Goal: Task Accomplishment & Management: Use online tool/utility

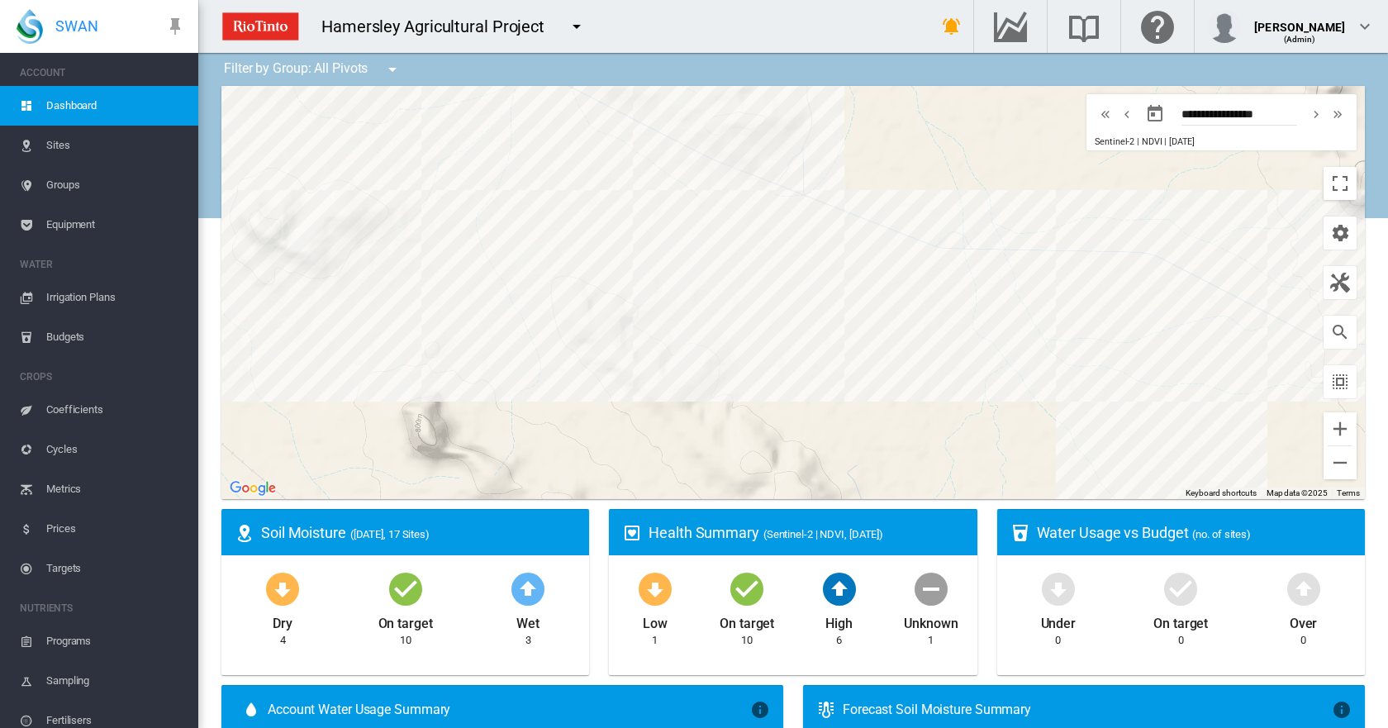
click at [48, 300] on span "Irrigation Plans" at bounding box center [115, 298] width 139 height 40
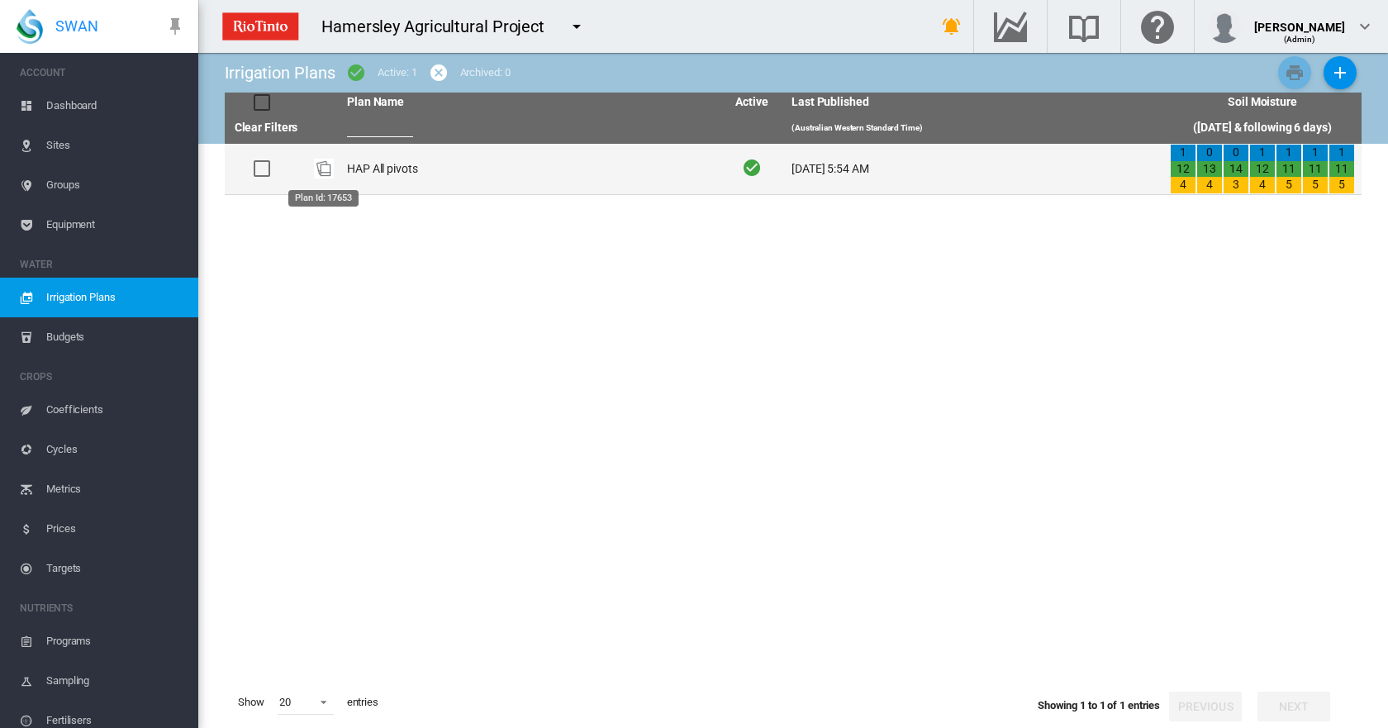
click at [318, 173] on img "Plan Id: 17653" at bounding box center [324, 169] width 20 height 20
click at [362, 173] on td "HAP All pivots" at bounding box center [529, 169] width 378 height 50
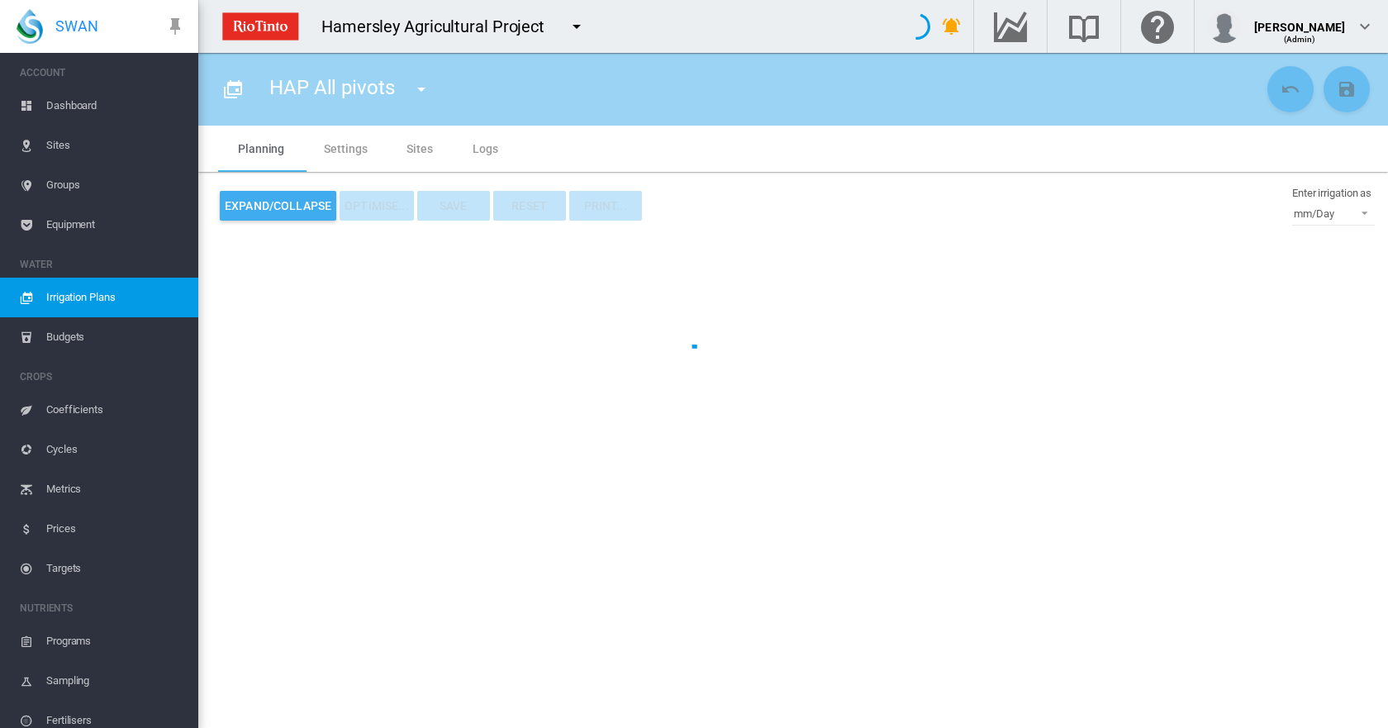
type input "**********"
type input "*"
type input "*****"
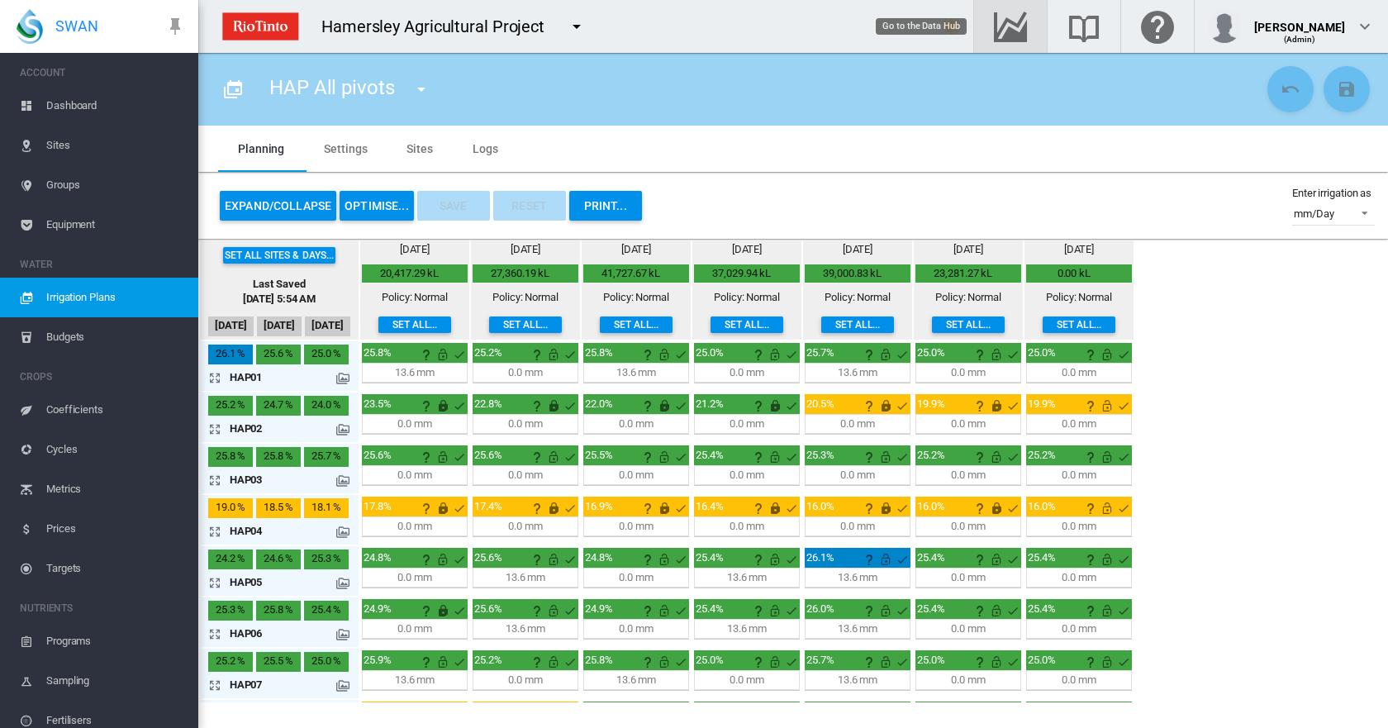
click at [991, 26] on md-icon "Go to the Data Hub" at bounding box center [1011, 27] width 40 height 20
click at [1106, 402] on md-icon "This irrigation is unlocked and so can be amended by the optimiser. Click here …" at bounding box center [1107, 406] width 20 height 20
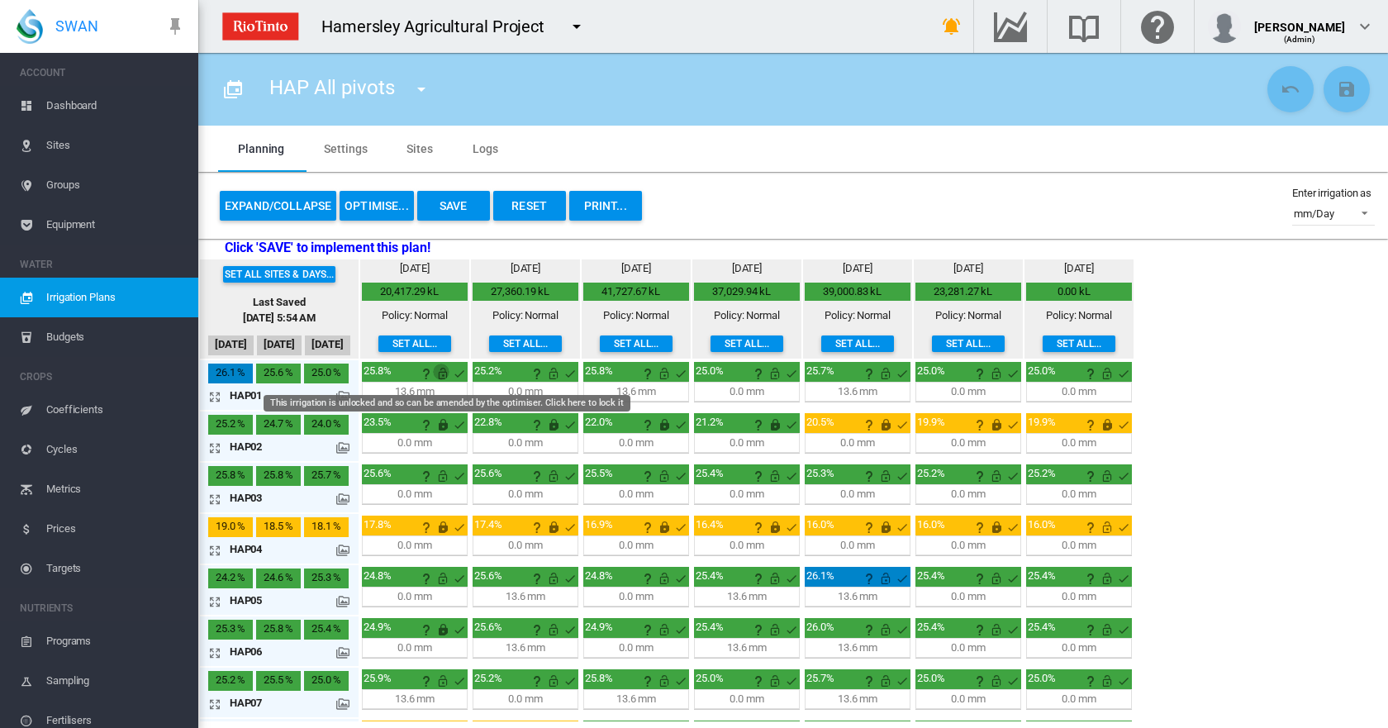
click at [446, 373] on md-icon "This irrigation is unlocked and so can be amended by the optimiser. Click here …" at bounding box center [443, 374] width 20 height 20
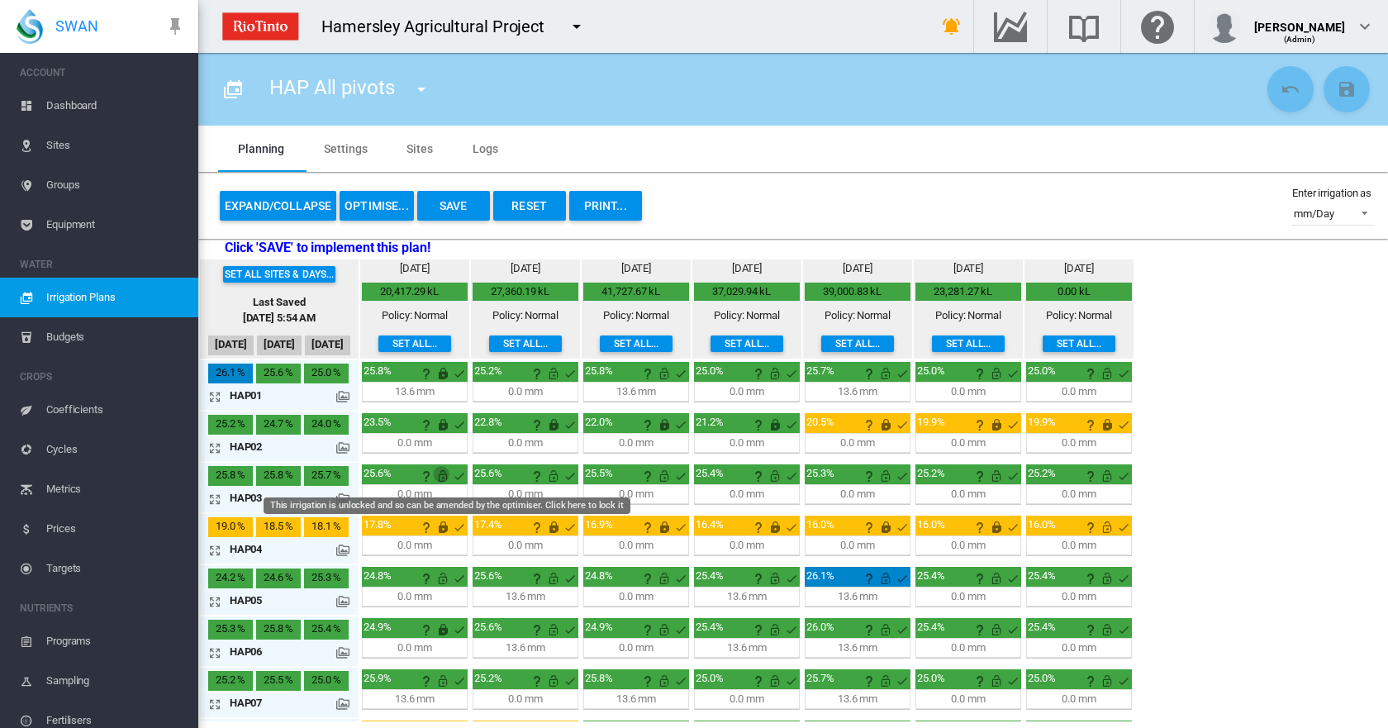
click at [443, 473] on md-icon "This irrigation is unlocked and so can be amended by the optimiser. Click here …" at bounding box center [443, 476] width 20 height 20
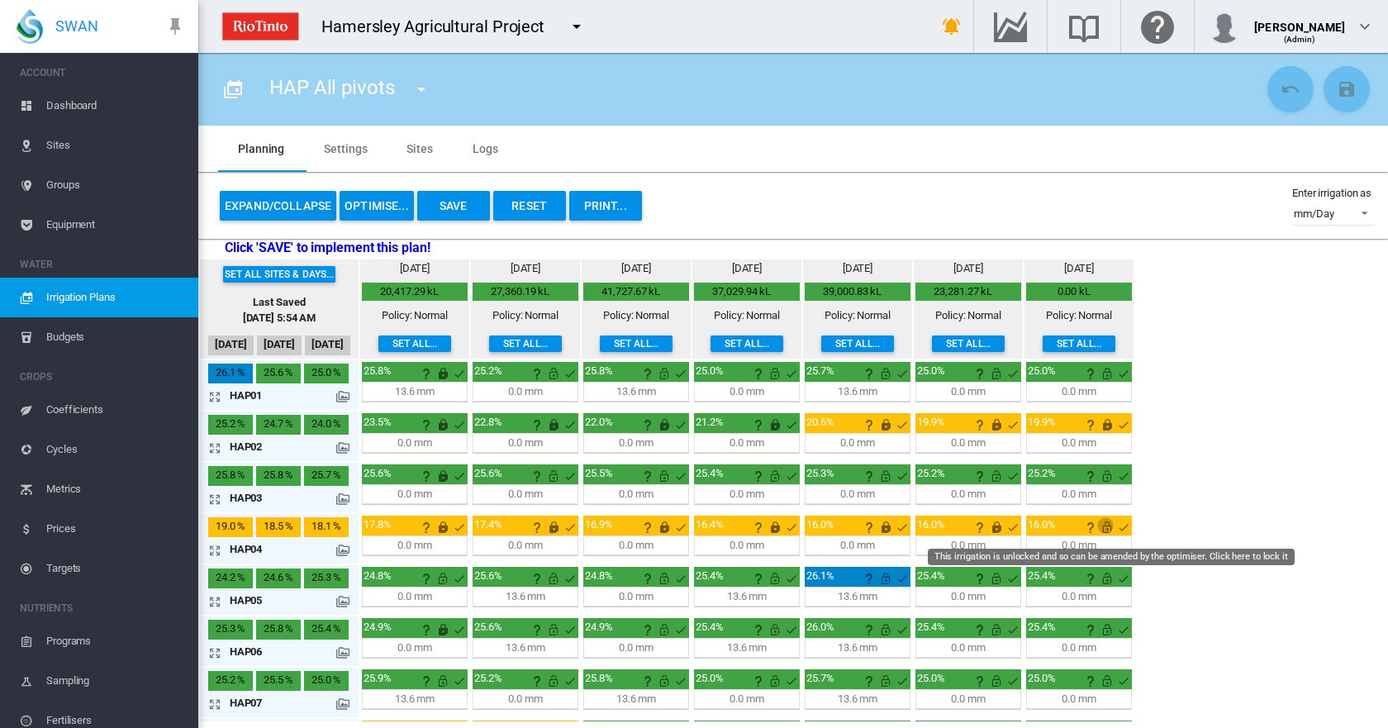
click at [1105, 530] on md-icon "This irrigation is unlocked and so can be amended by the optimiser. Click here …" at bounding box center [1107, 527] width 20 height 20
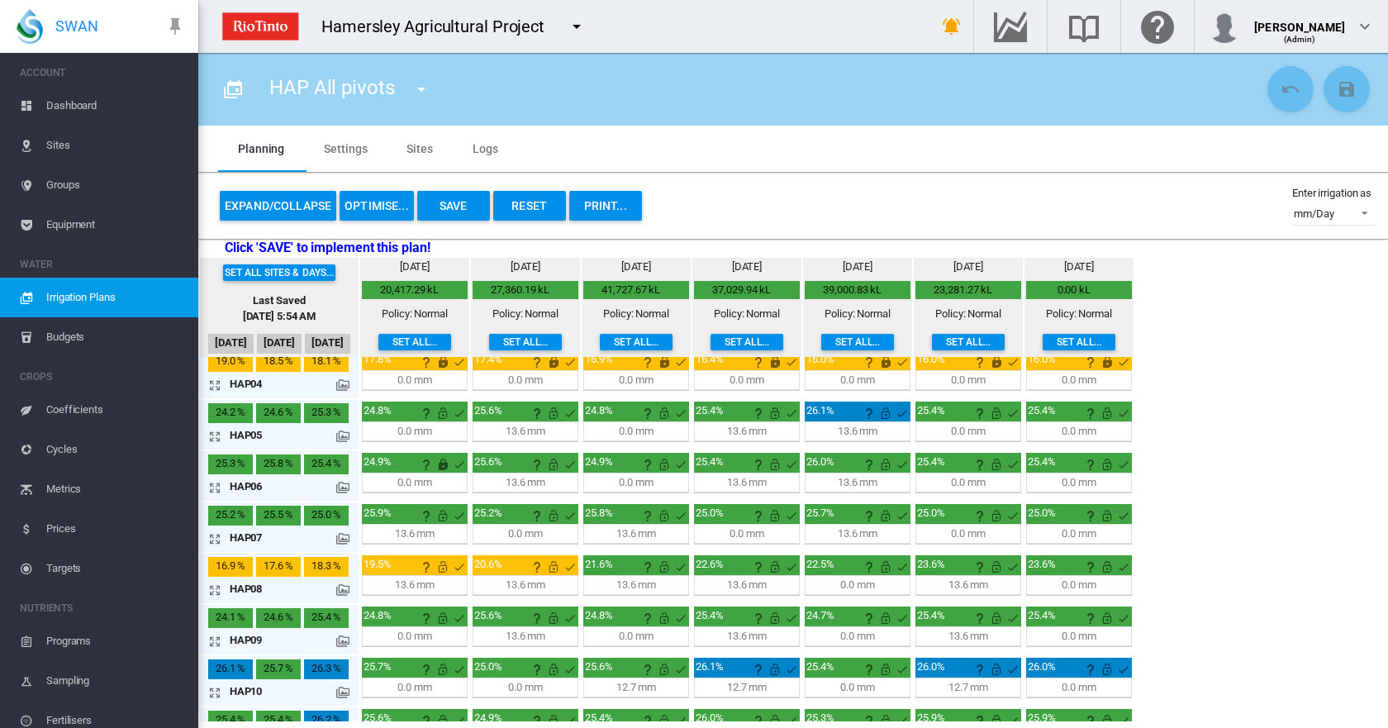
scroll to position [83, 0]
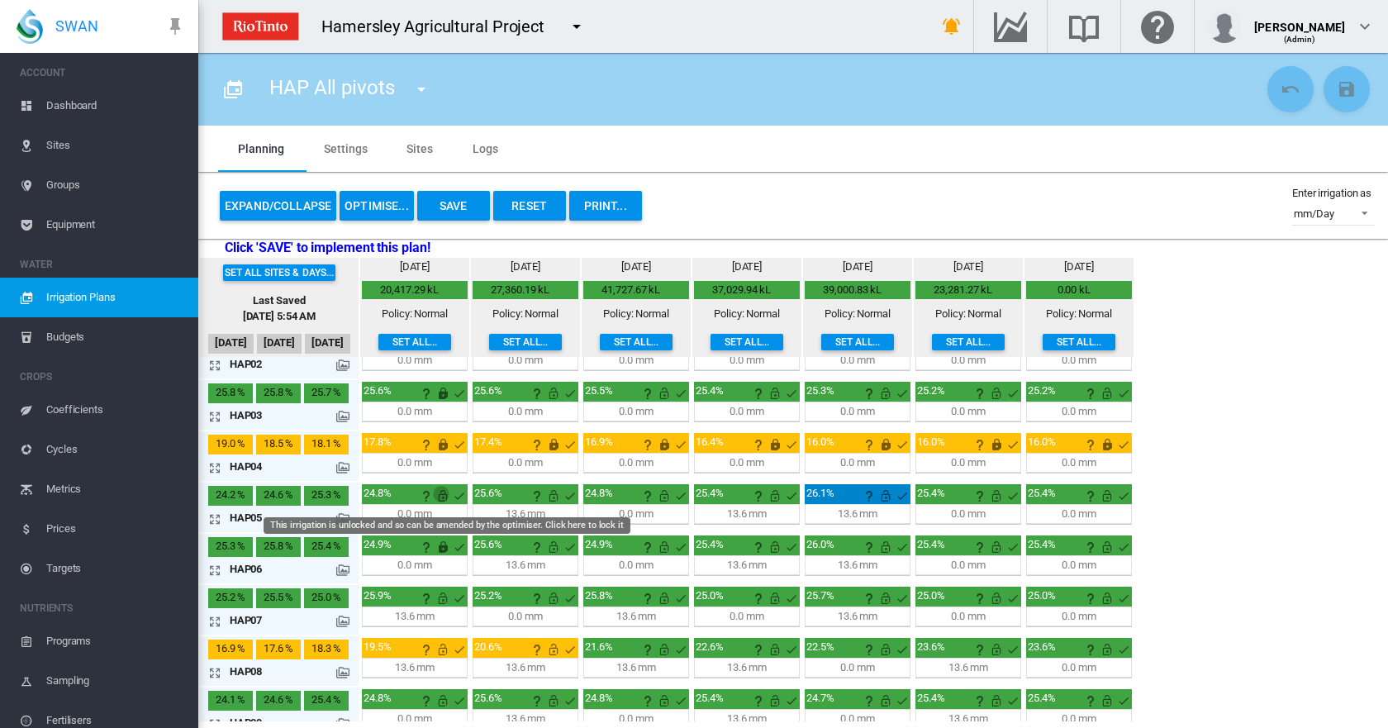
click at [447, 496] on md-icon "This irrigation is unlocked and so can be amended by the optimiser. Click here …" at bounding box center [443, 496] width 20 height 20
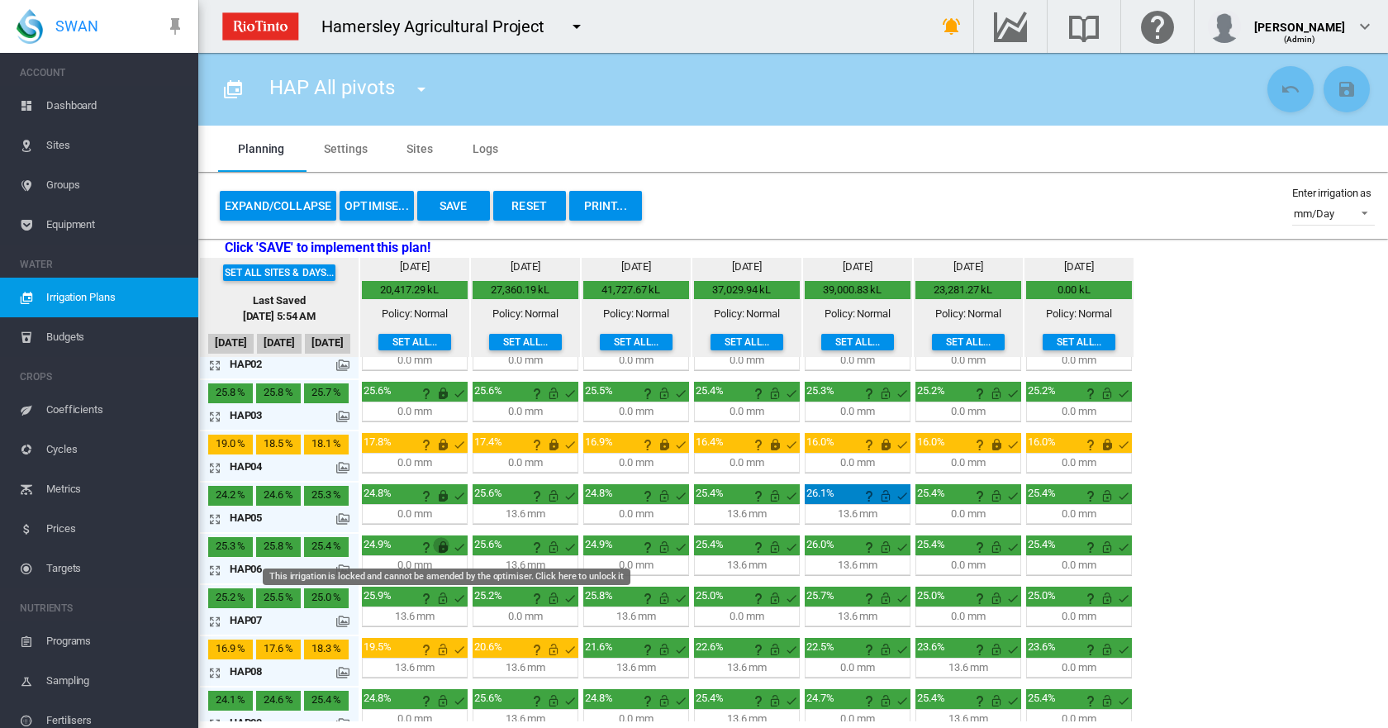
click at [443, 548] on md-icon "This irrigation is locked and cannot be amended by the optimiser. Click here to…" at bounding box center [443, 547] width 20 height 20
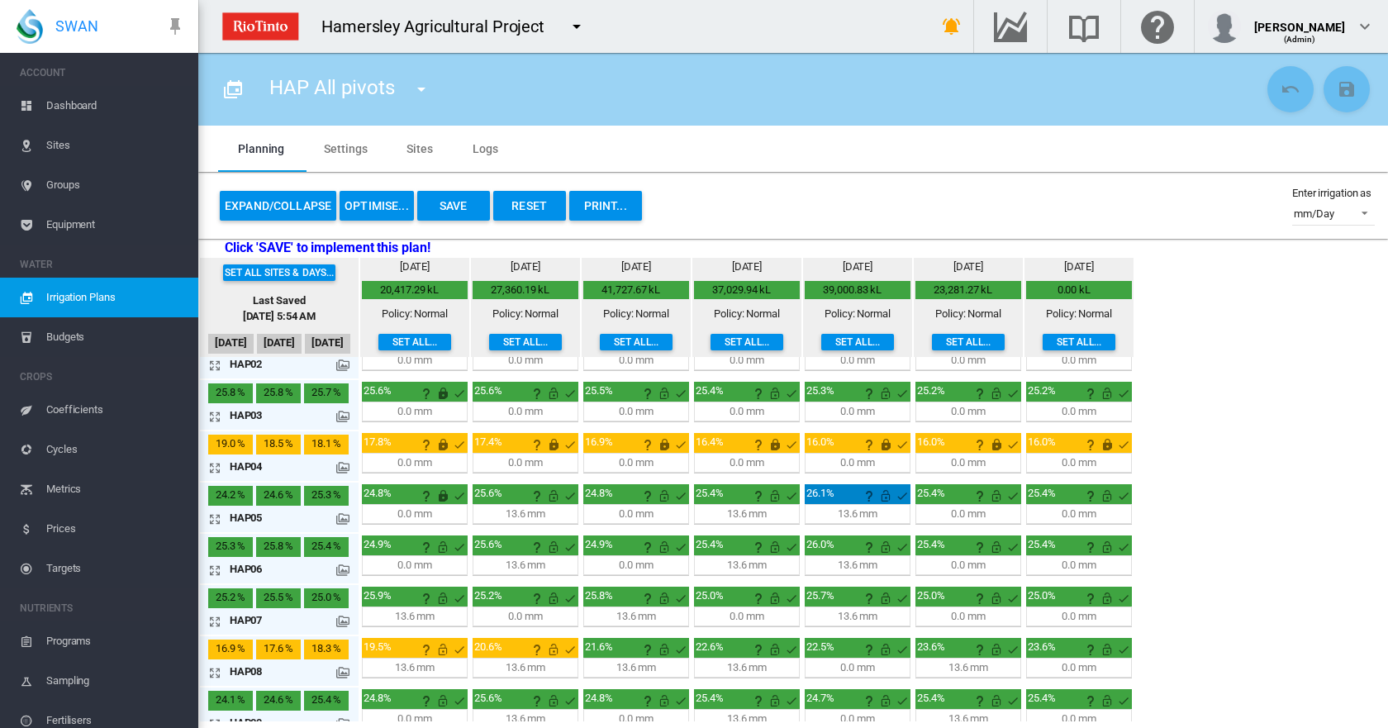
click at [216, 571] on md-icon "icon-arrow-expand" at bounding box center [218, 570] width 20 height 20
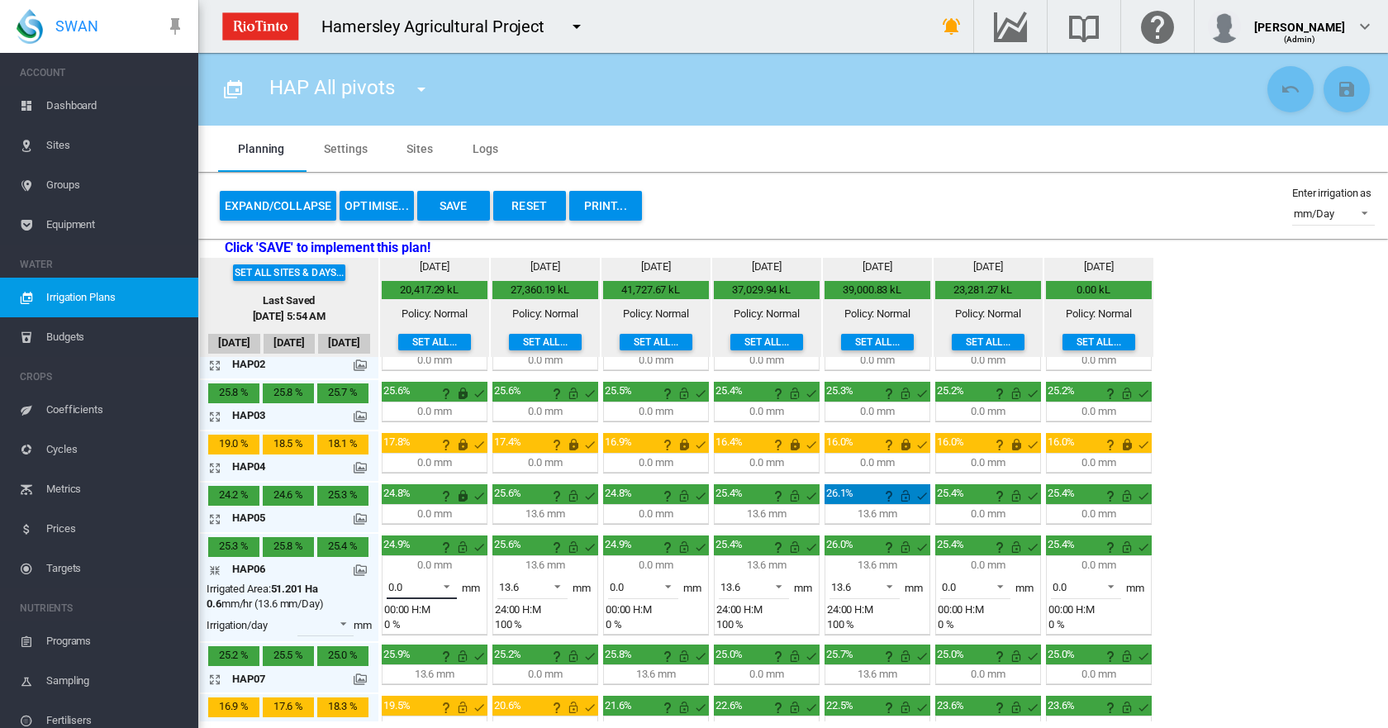
click at [450, 587] on span at bounding box center [442, 585] width 20 height 15
click at [402, 619] on div "13.6" at bounding box center [398, 626] width 20 height 15
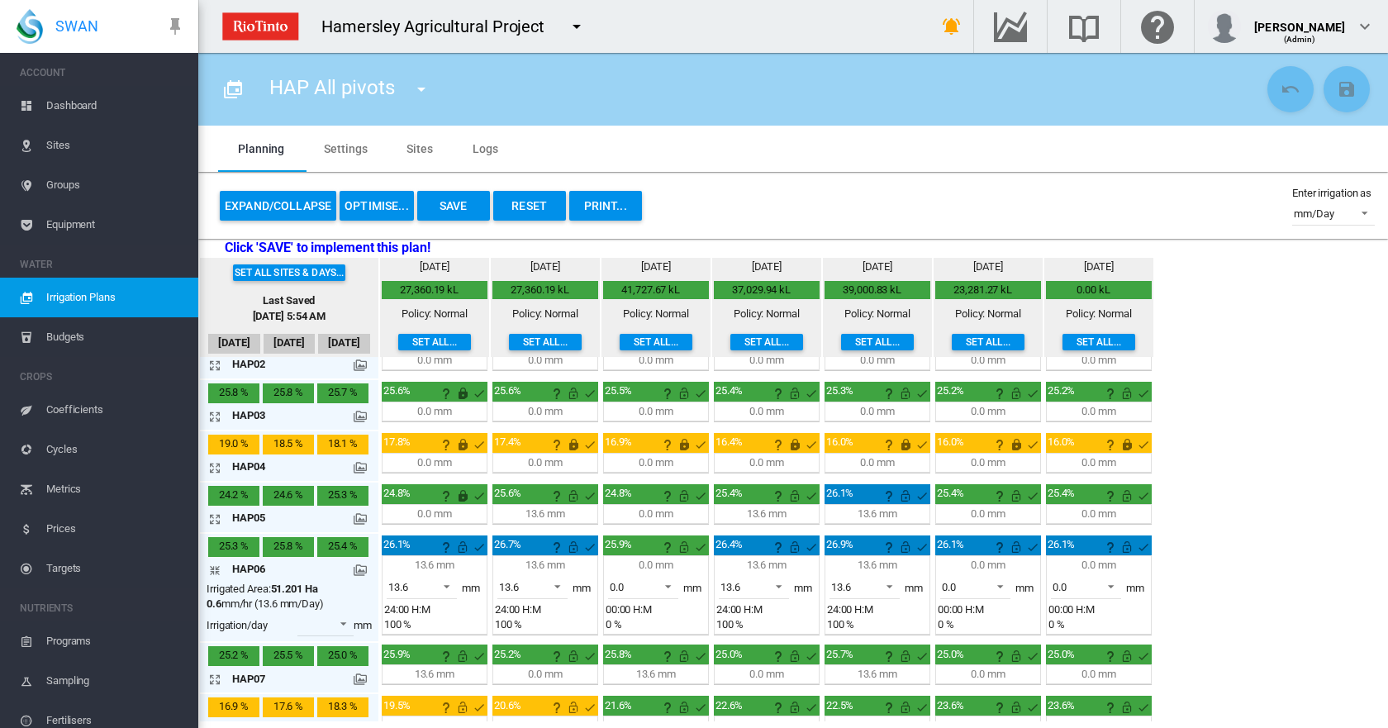
click at [212, 569] on md-icon "icon-arrow-collapse" at bounding box center [218, 570] width 20 height 20
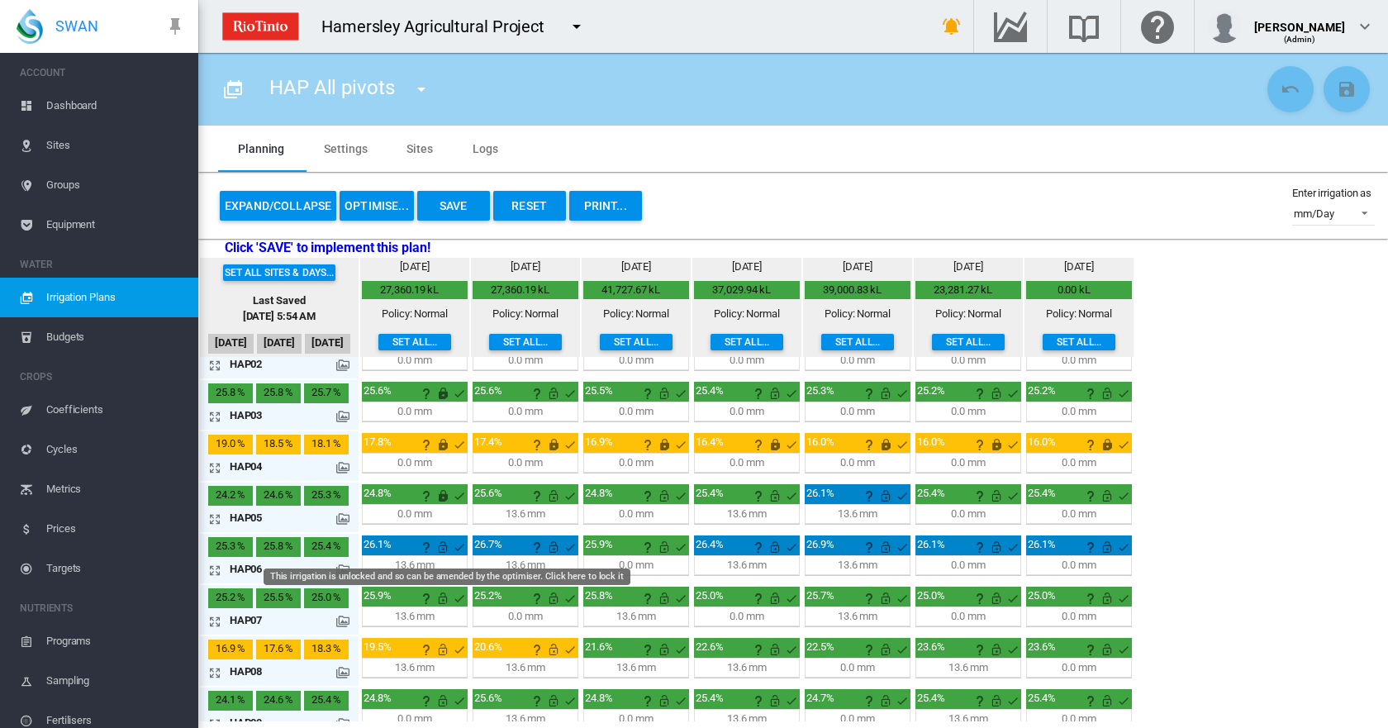
click at [445, 547] on md-icon "This irrigation is unlocked and so can be amended by the optimiser. Click here …" at bounding box center [443, 547] width 20 height 20
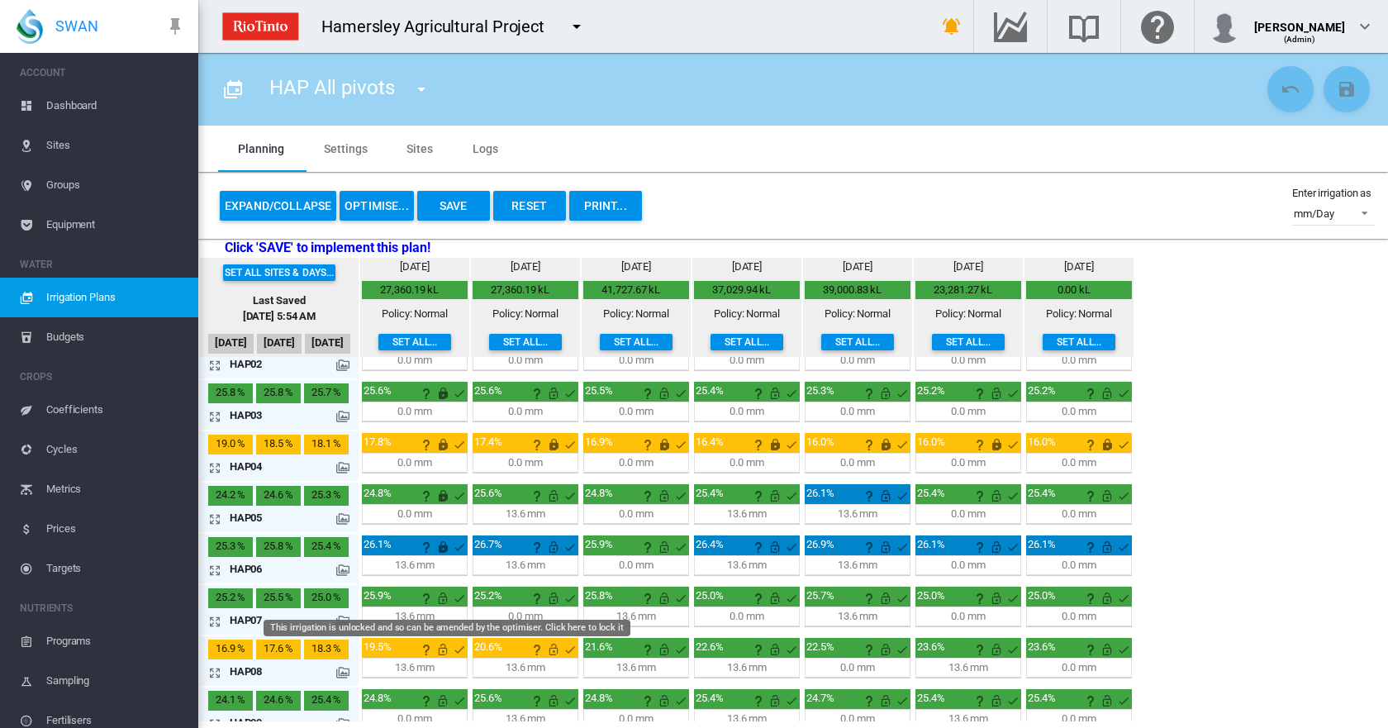
click at [444, 597] on md-icon "This irrigation is unlocked and so can be amended by the optimiser. Click here …" at bounding box center [443, 598] width 20 height 20
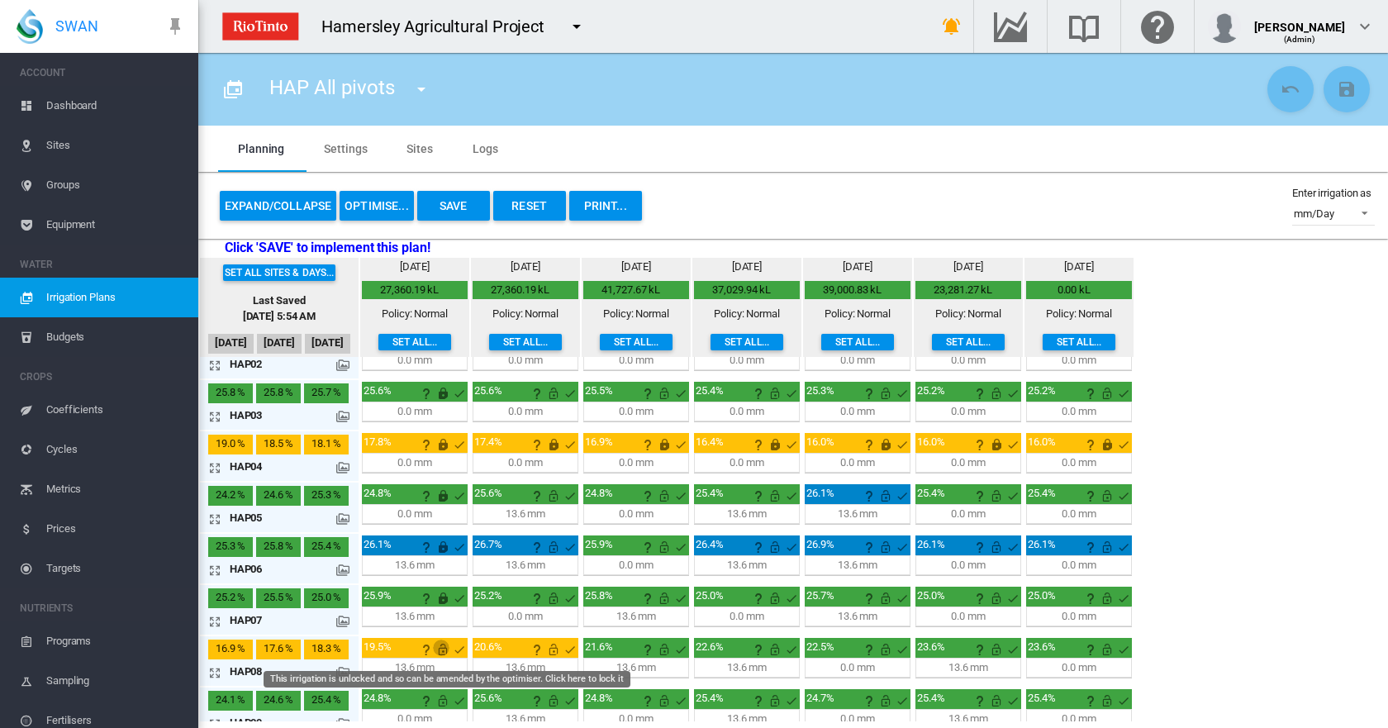
click at [444, 651] on md-icon "This irrigation is unlocked and so can be amended by the optimiser. Click here …" at bounding box center [443, 650] width 20 height 20
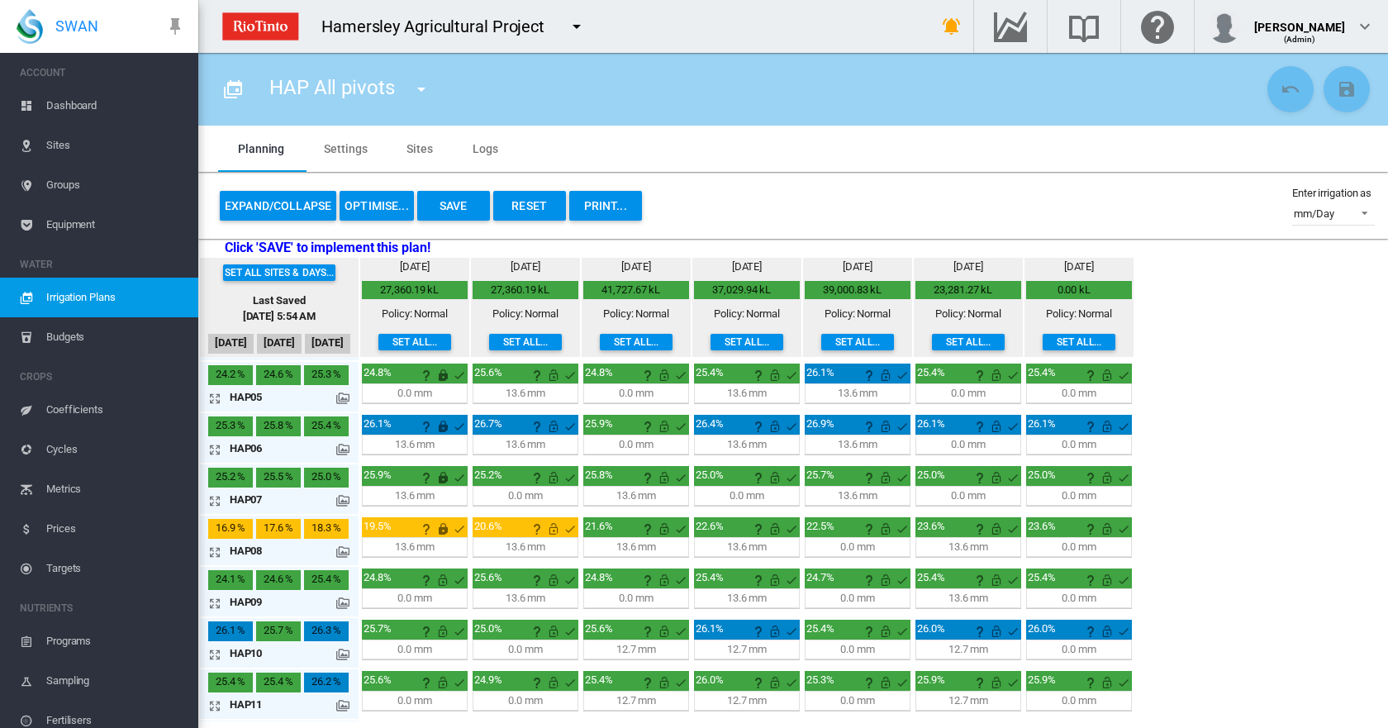
scroll to position [331, 0]
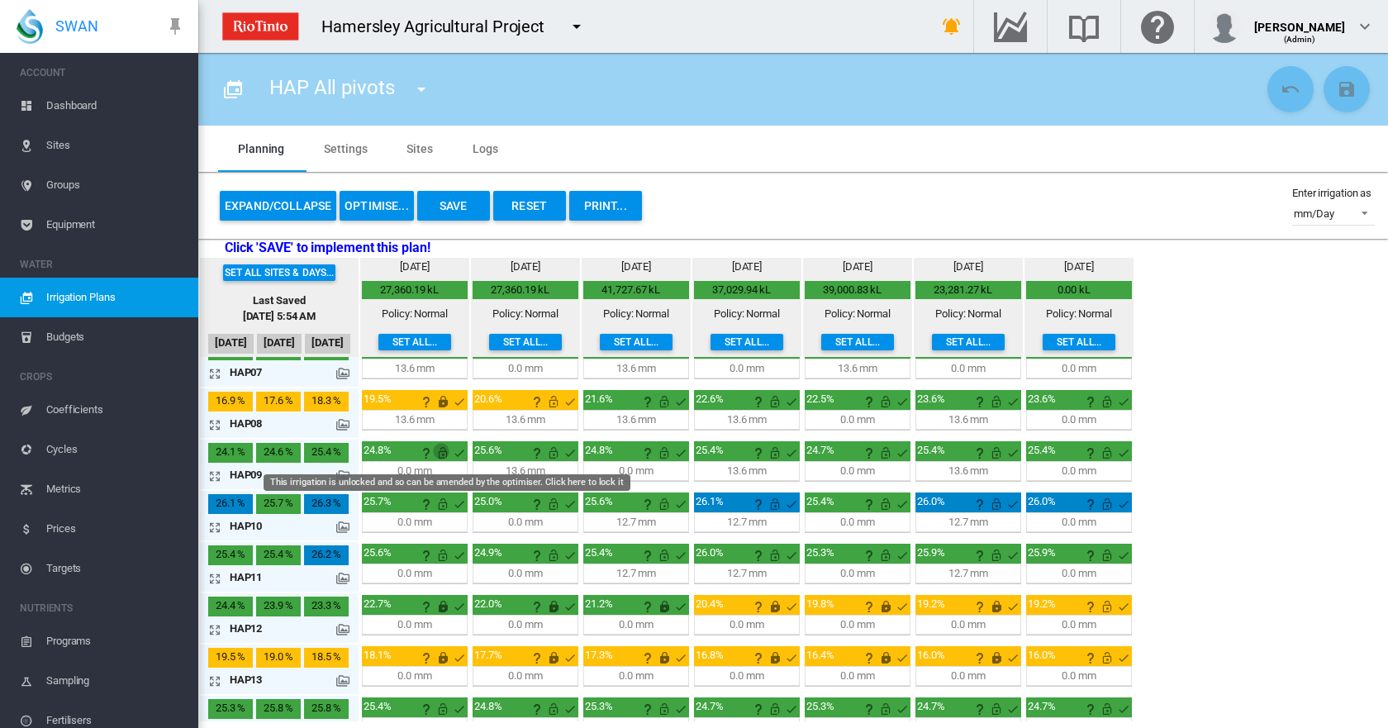
click at [443, 451] on md-icon "This irrigation is unlocked and so can be amended by the optimiser. Click here …" at bounding box center [443, 453] width 20 height 20
click at [216, 530] on md-icon "icon-arrow-expand" at bounding box center [218, 527] width 20 height 20
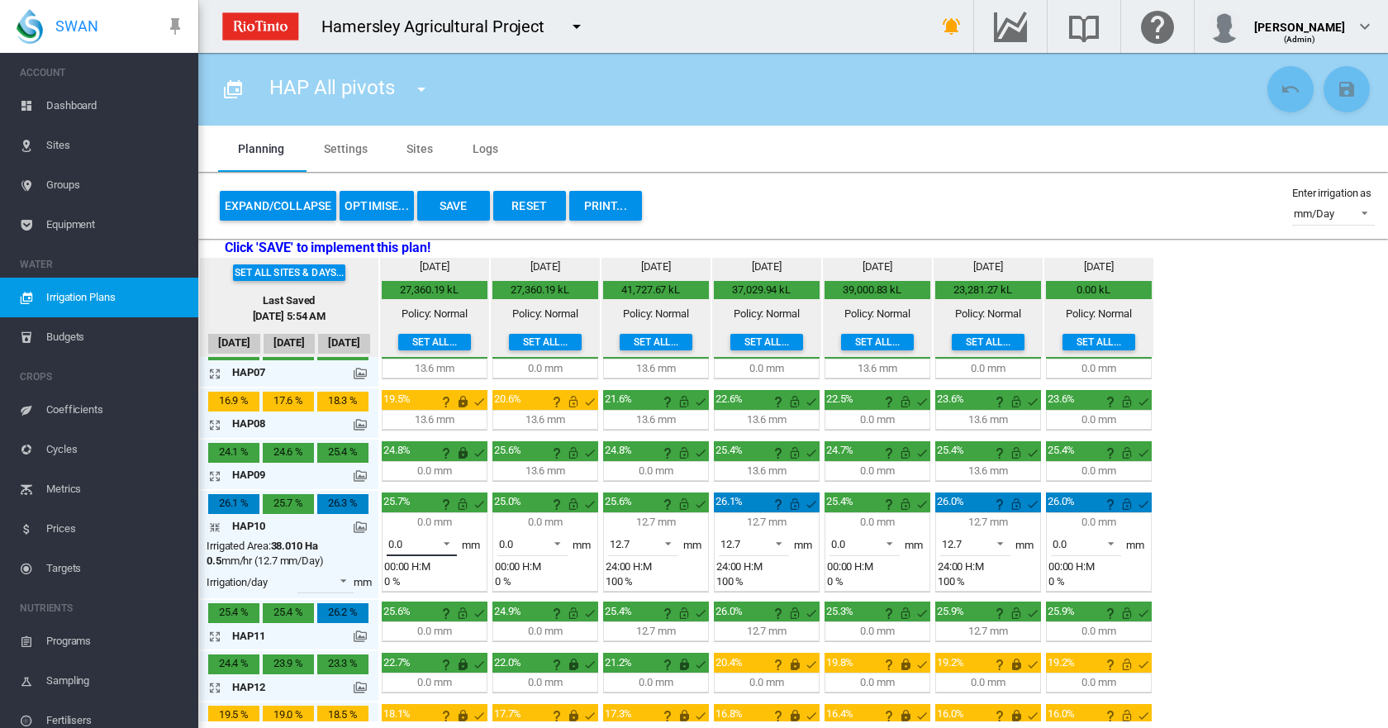
click at [449, 544] on span at bounding box center [442, 542] width 20 height 15
click at [402, 578] on div "12.7" at bounding box center [398, 583] width 20 height 15
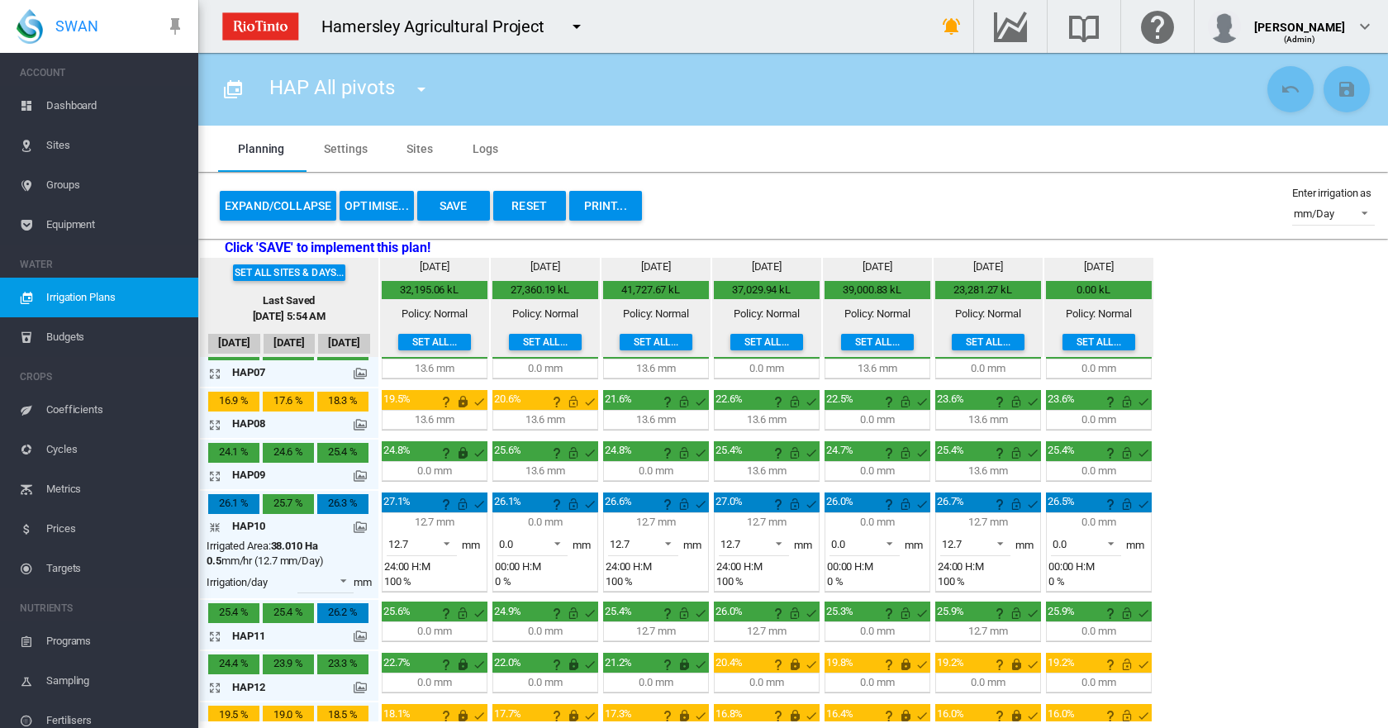
click at [217, 526] on md-icon "icon-arrow-collapse" at bounding box center [218, 527] width 20 height 20
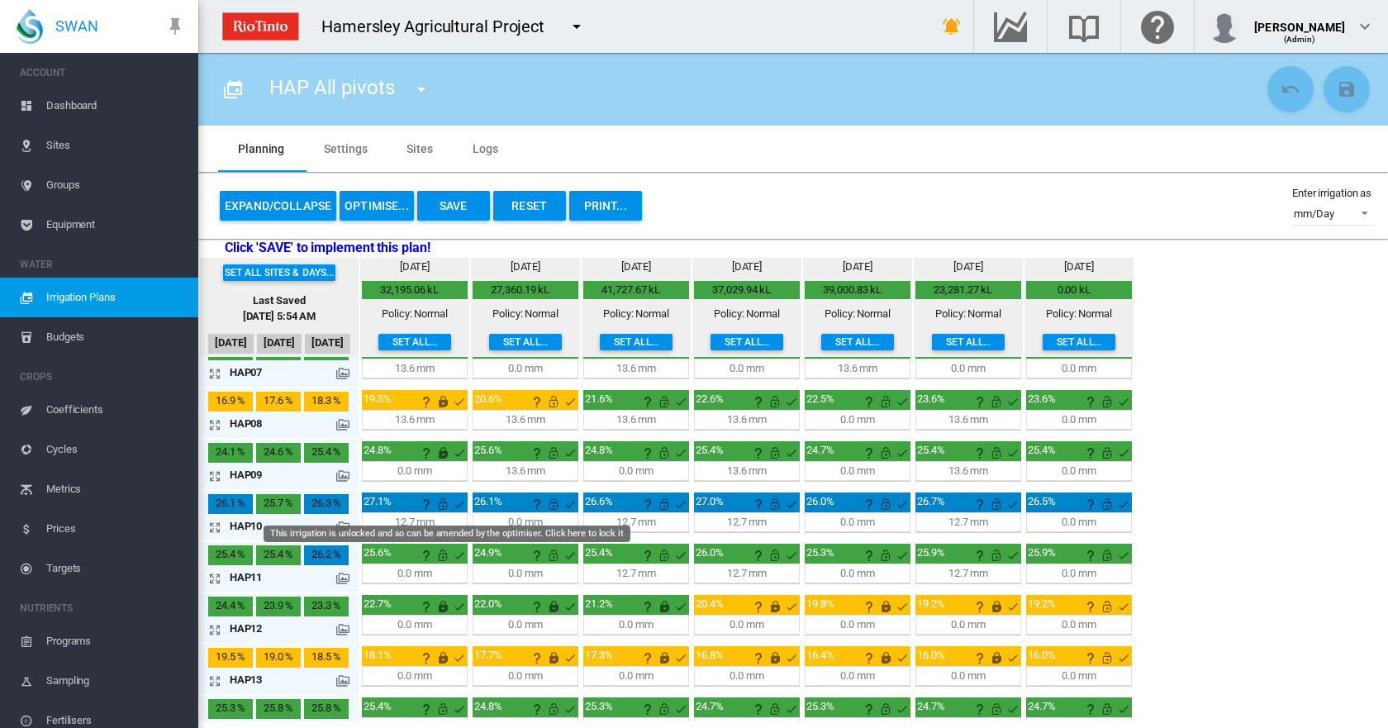
click at [445, 506] on md-icon "This irrigation is unlocked and so can be amended by the optimiser. Click here …" at bounding box center [443, 504] width 20 height 20
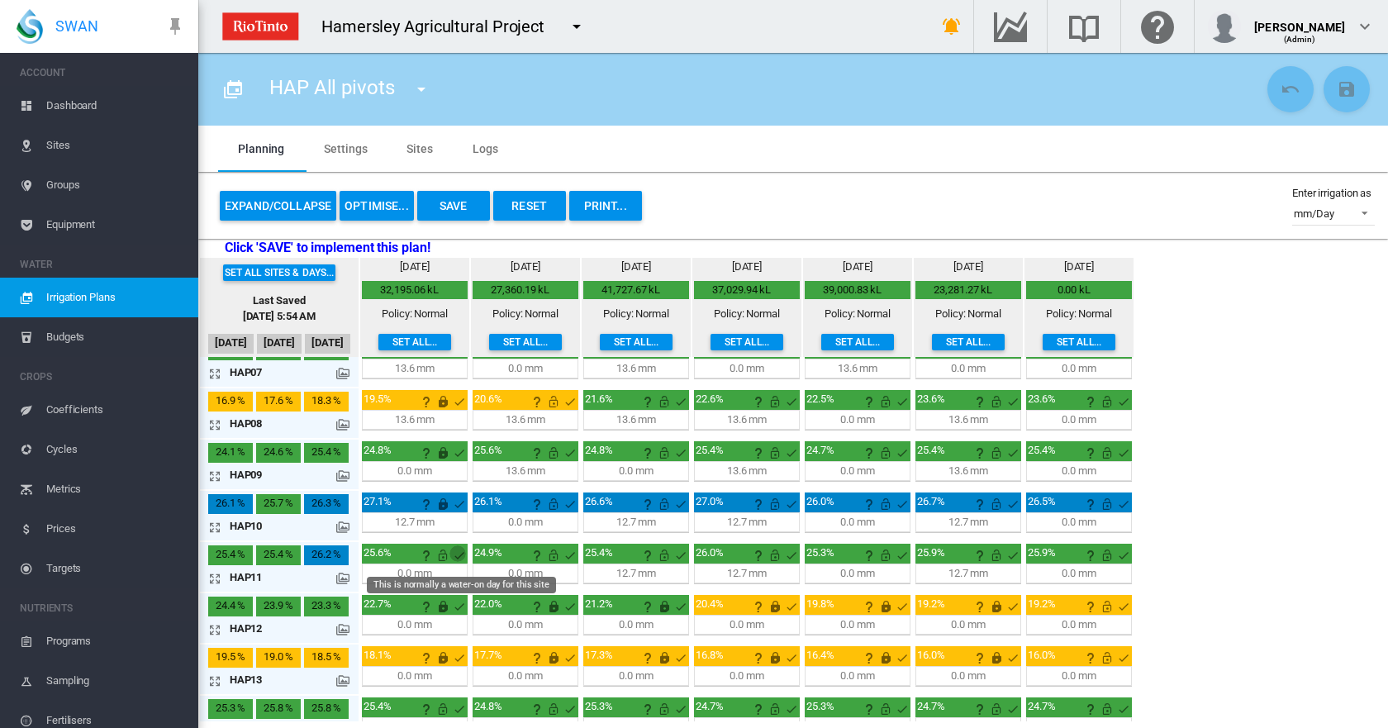
click at [450, 554] on md-icon "This is normally a water-on day for this site" at bounding box center [460, 555] width 20 height 20
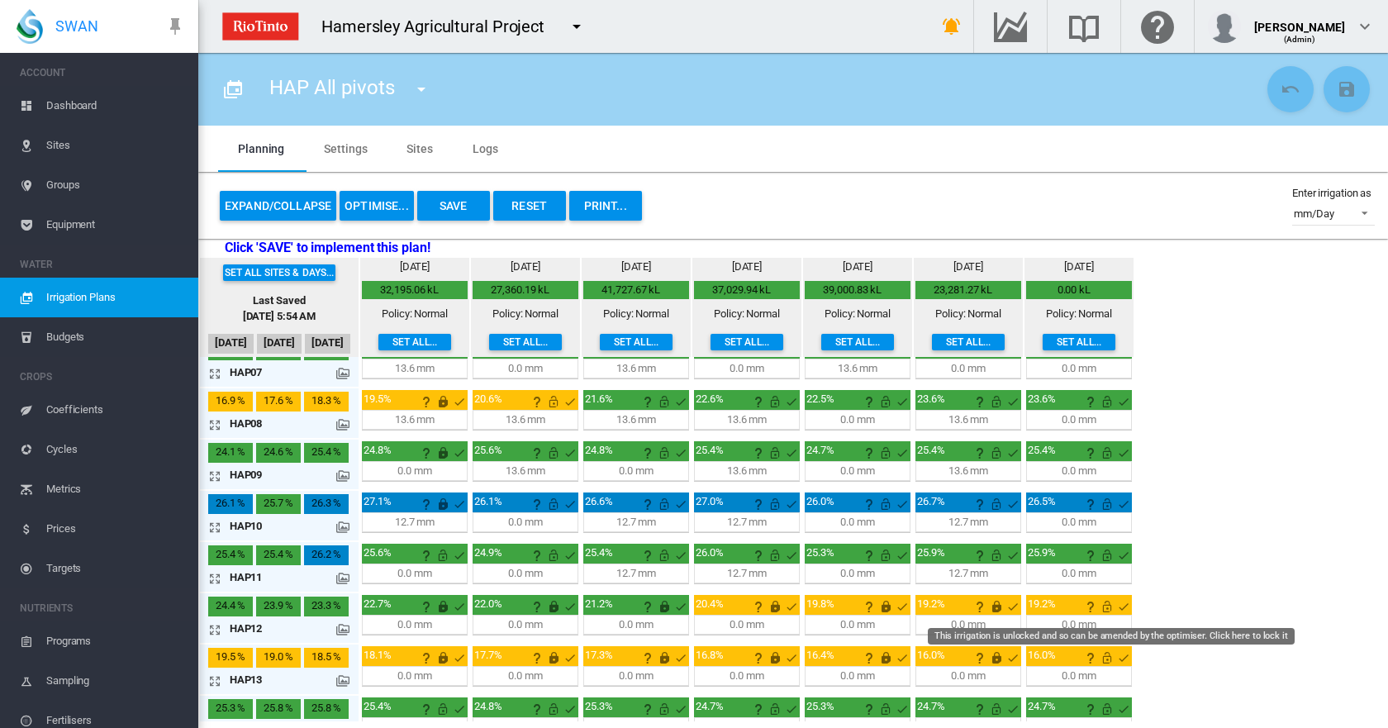
click at [1110, 603] on md-icon "This irrigation is unlocked and so can be amended by the optimiser. Click here …" at bounding box center [1107, 607] width 20 height 20
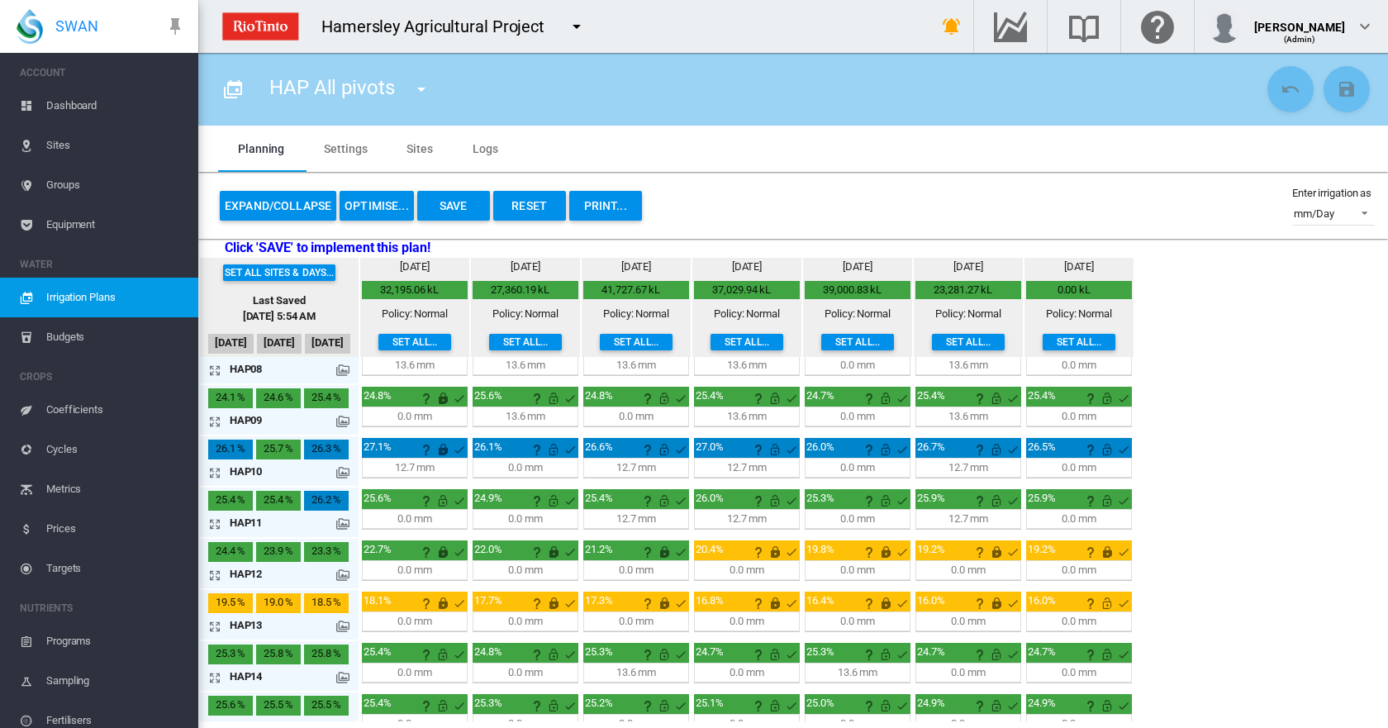
scroll to position [413, 0]
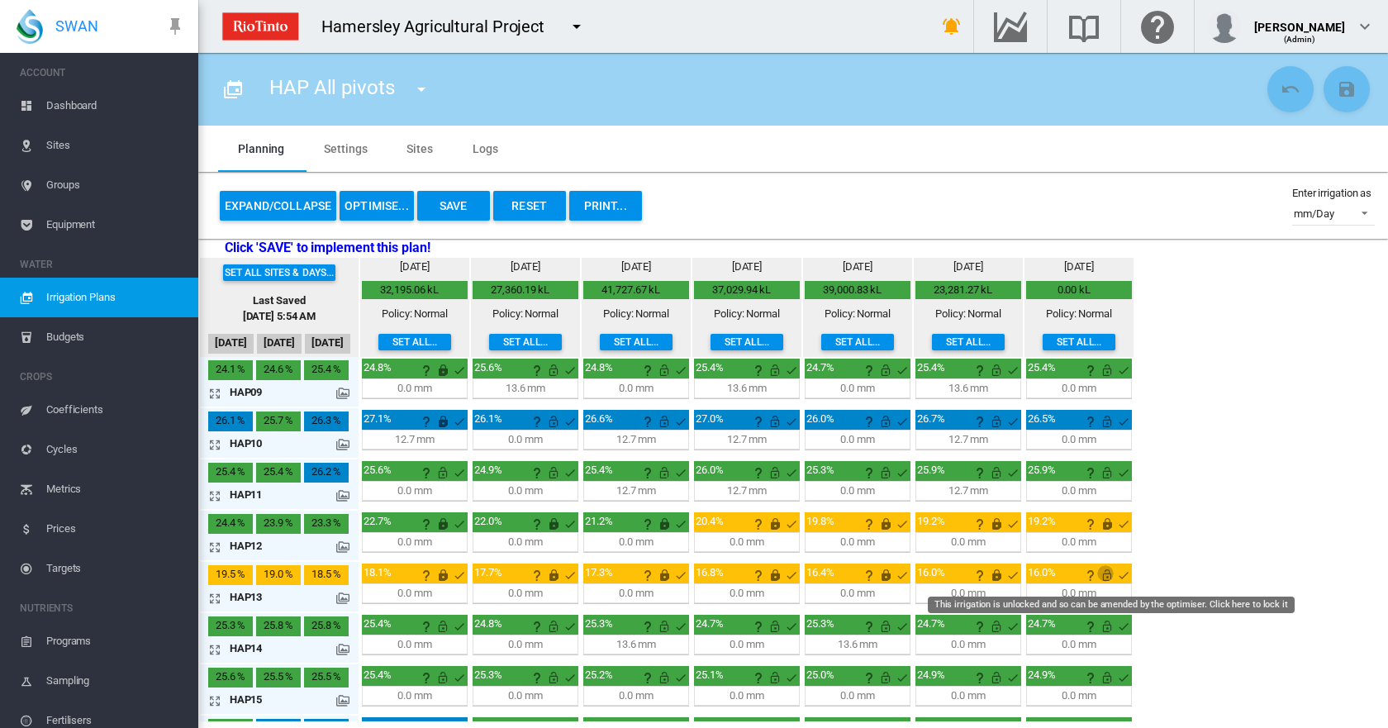
click at [1107, 578] on md-icon "This irrigation is unlocked and so can be amended by the optimiser. Click here …" at bounding box center [1107, 575] width 20 height 20
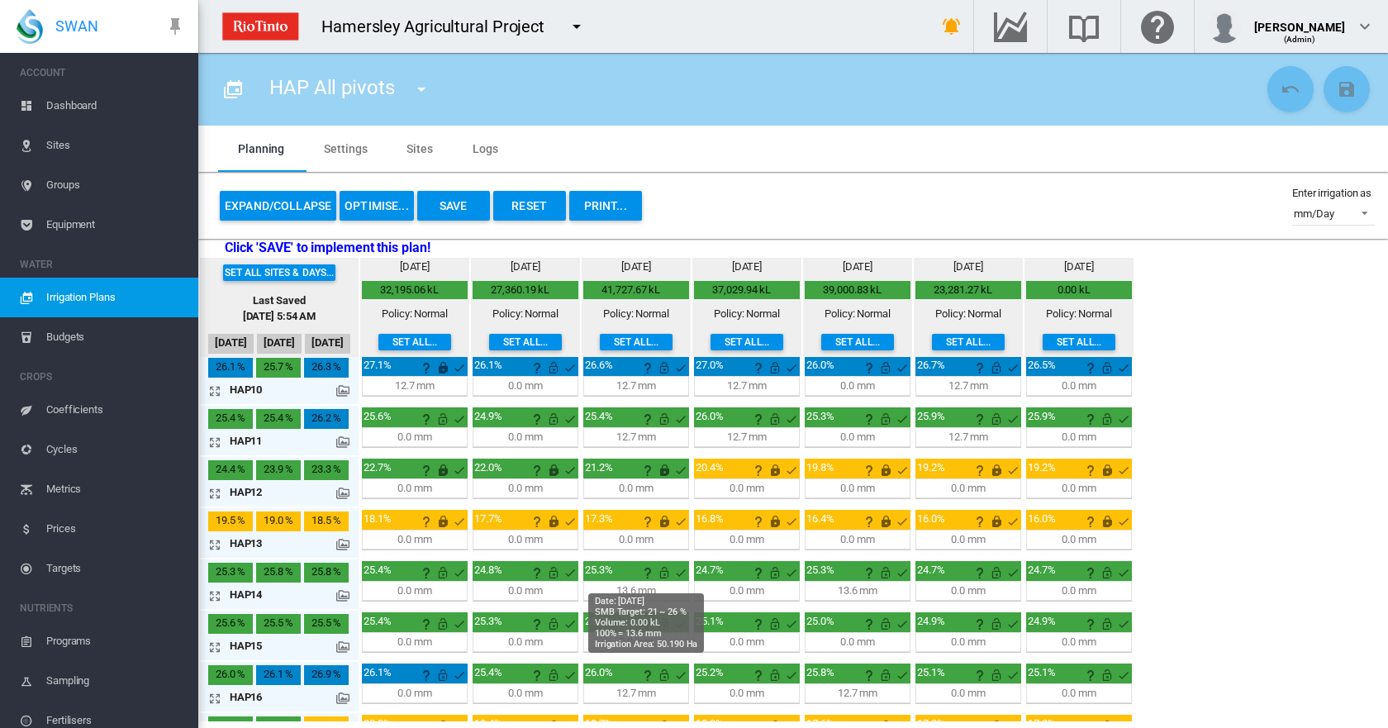
scroll to position [496, 0]
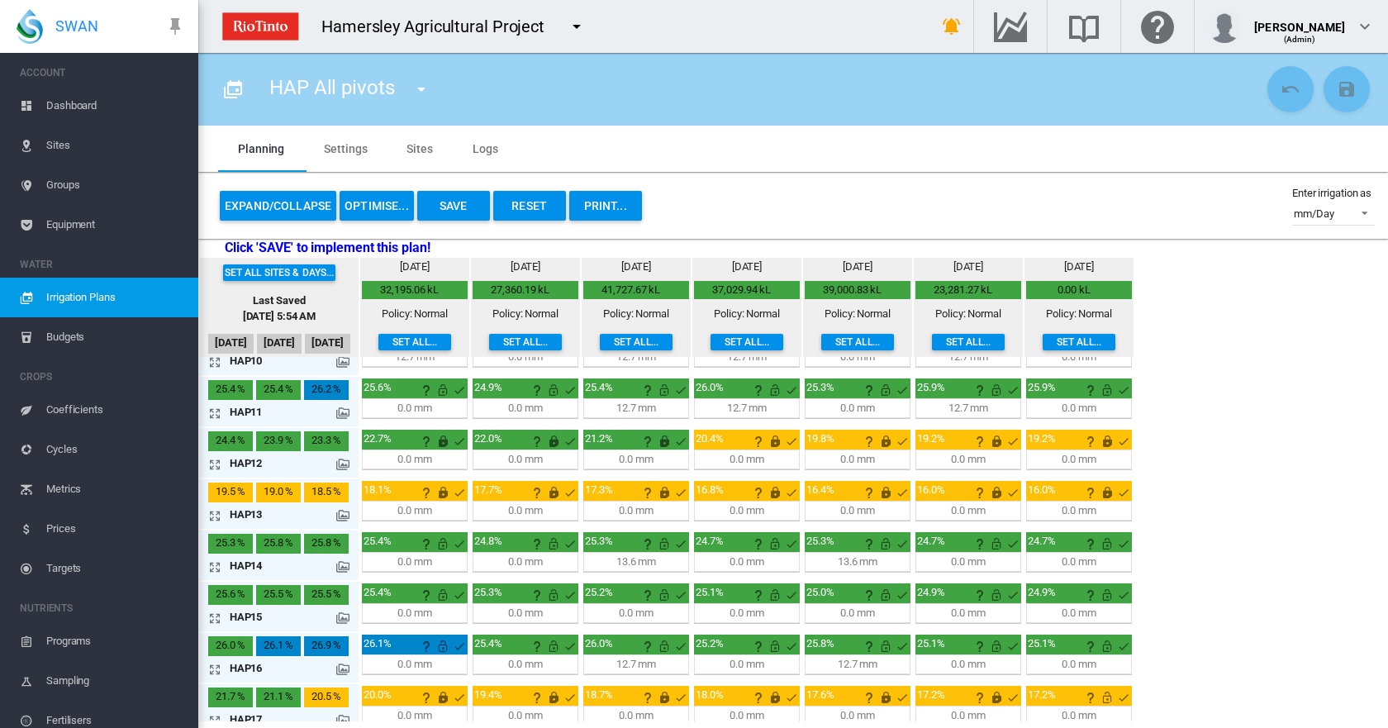
click at [215, 568] on md-icon "icon-arrow-expand" at bounding box center [218, 567] width 20 height 20
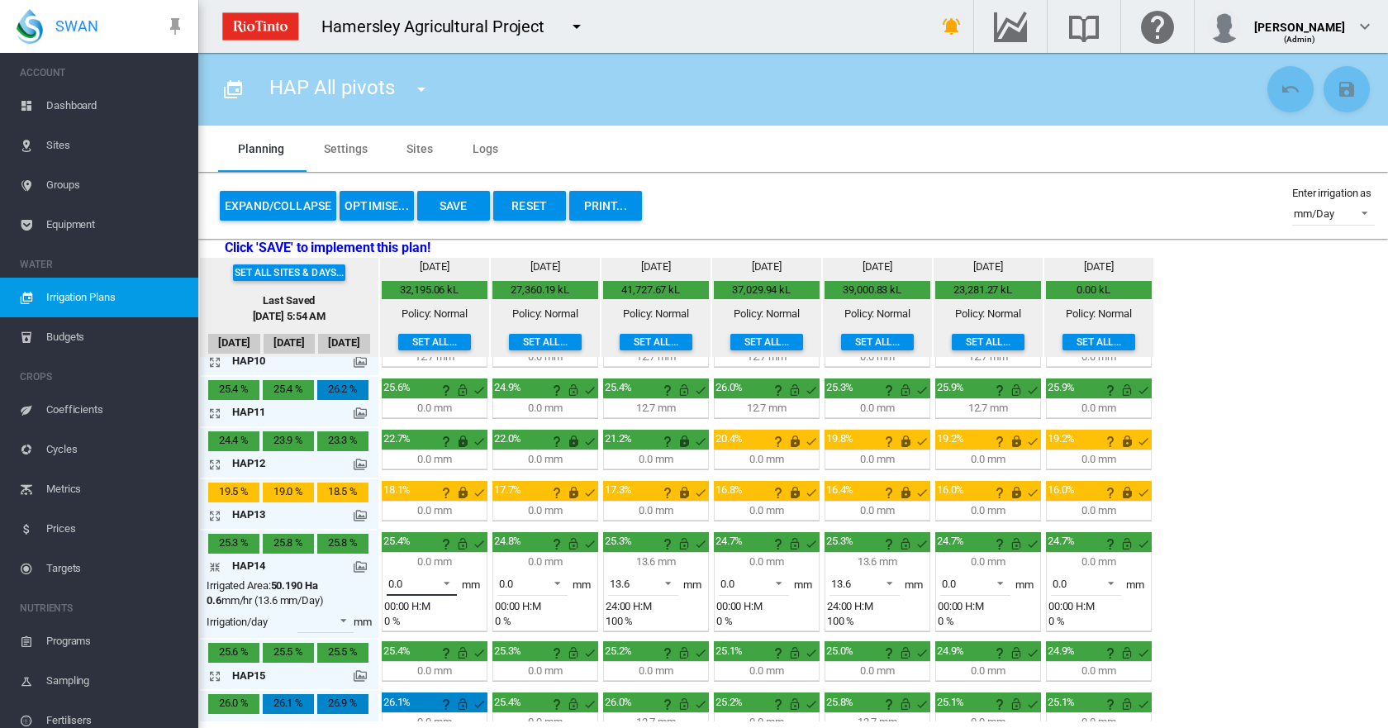
click at [450, 581] on span at bounding box center [442, 581] width 20 height 15
click at [403, 621] on div "13.6" at bounding box center [398, 623] width 20 height 15
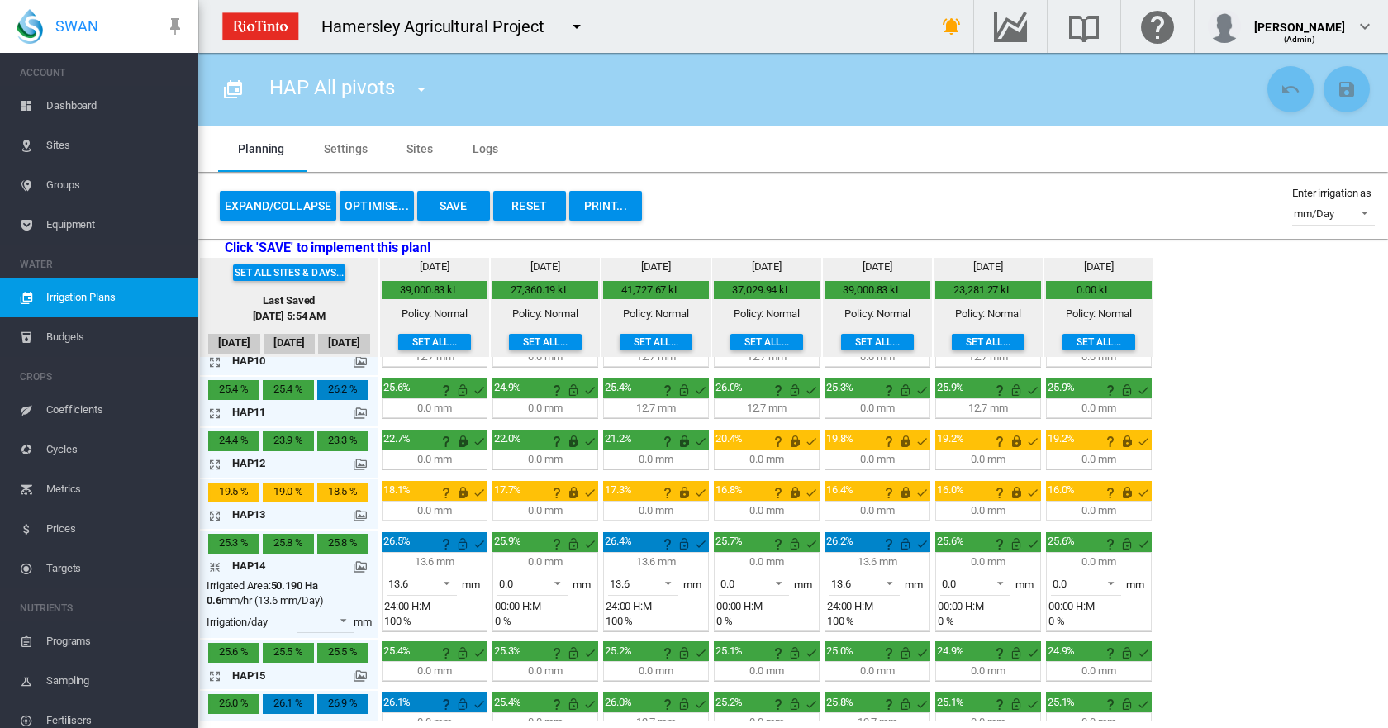
click at [217, 569] on md-icon "icon-arrow-collapse" at bounding box center [218, 567] width 20 height 20
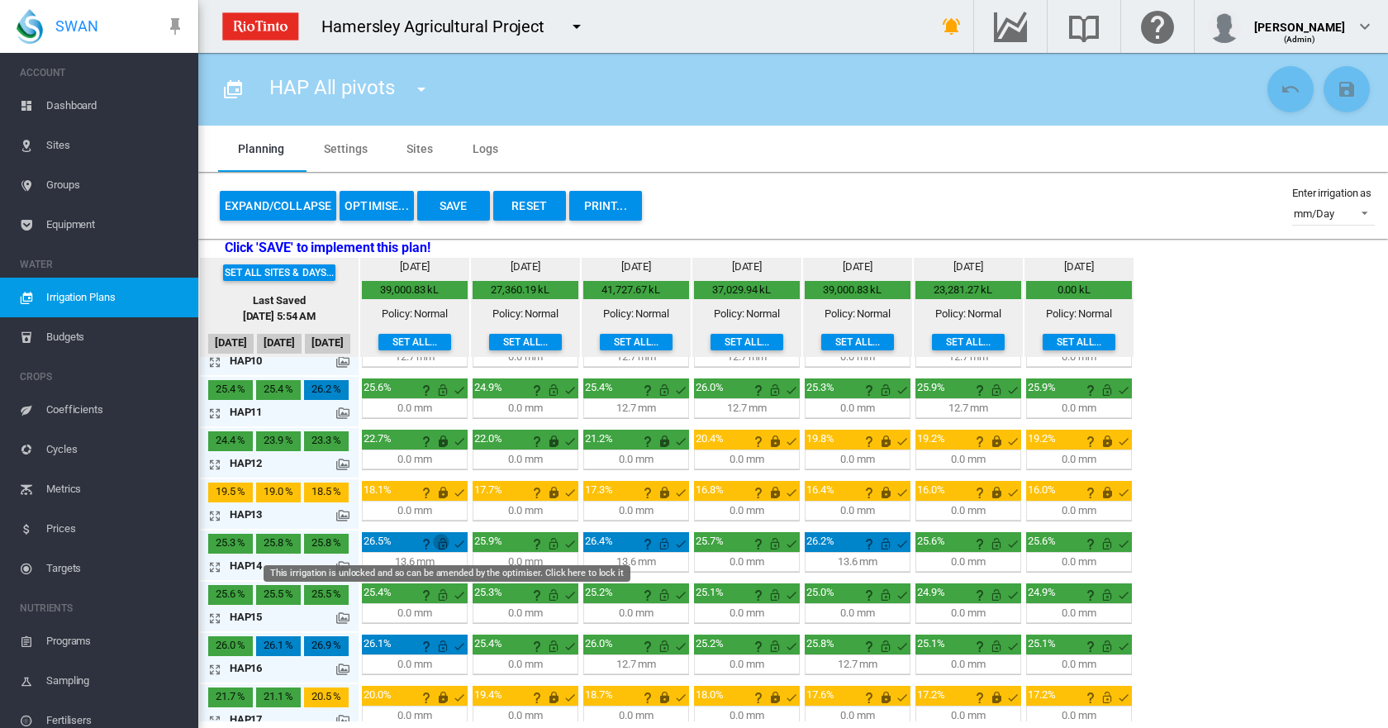
click at [445, 544] on md-icon "This irrigation is unlocked and so can be amended by the optimiser. Click here …" at bounding box center [443, 544] width 20 height 20
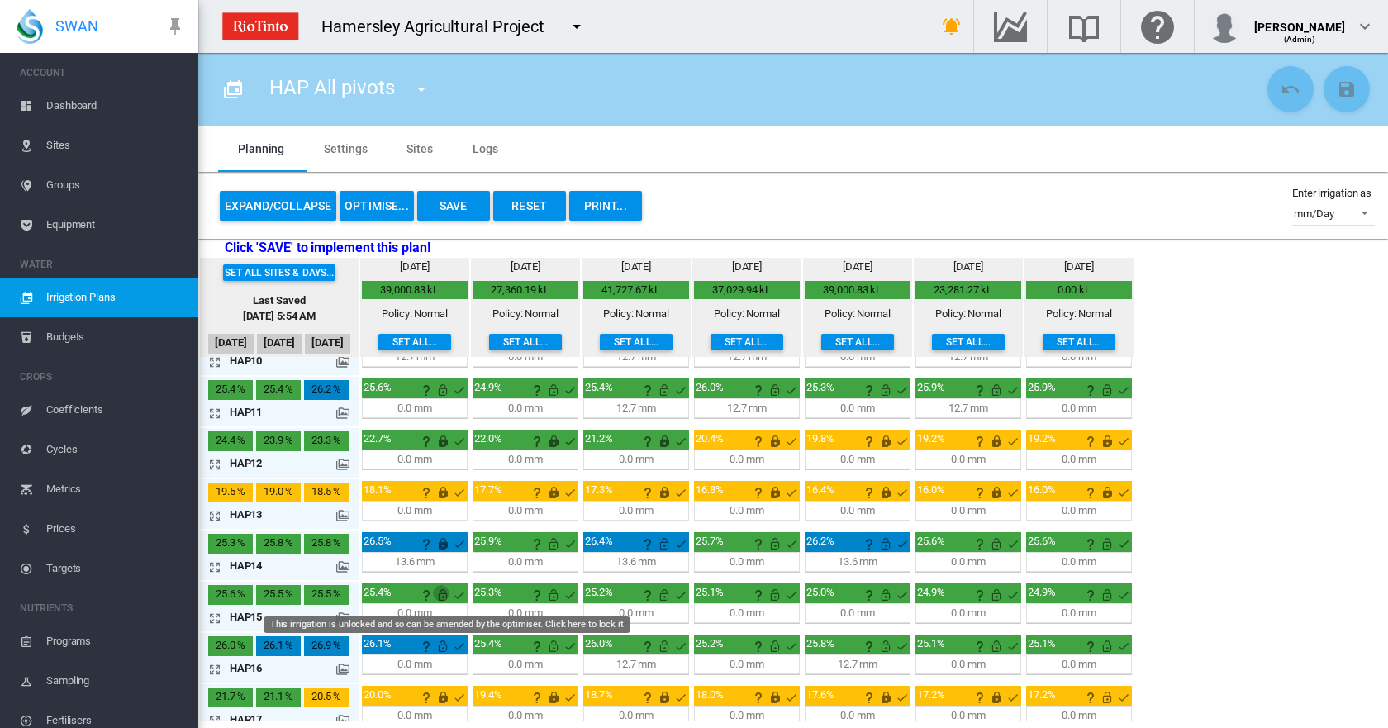
click at [441, 595] on md-icon "This irrigation is unlocked and so can be amended by the optimiser. Click here …" at bounding box center [443, 595] width 20 height 20
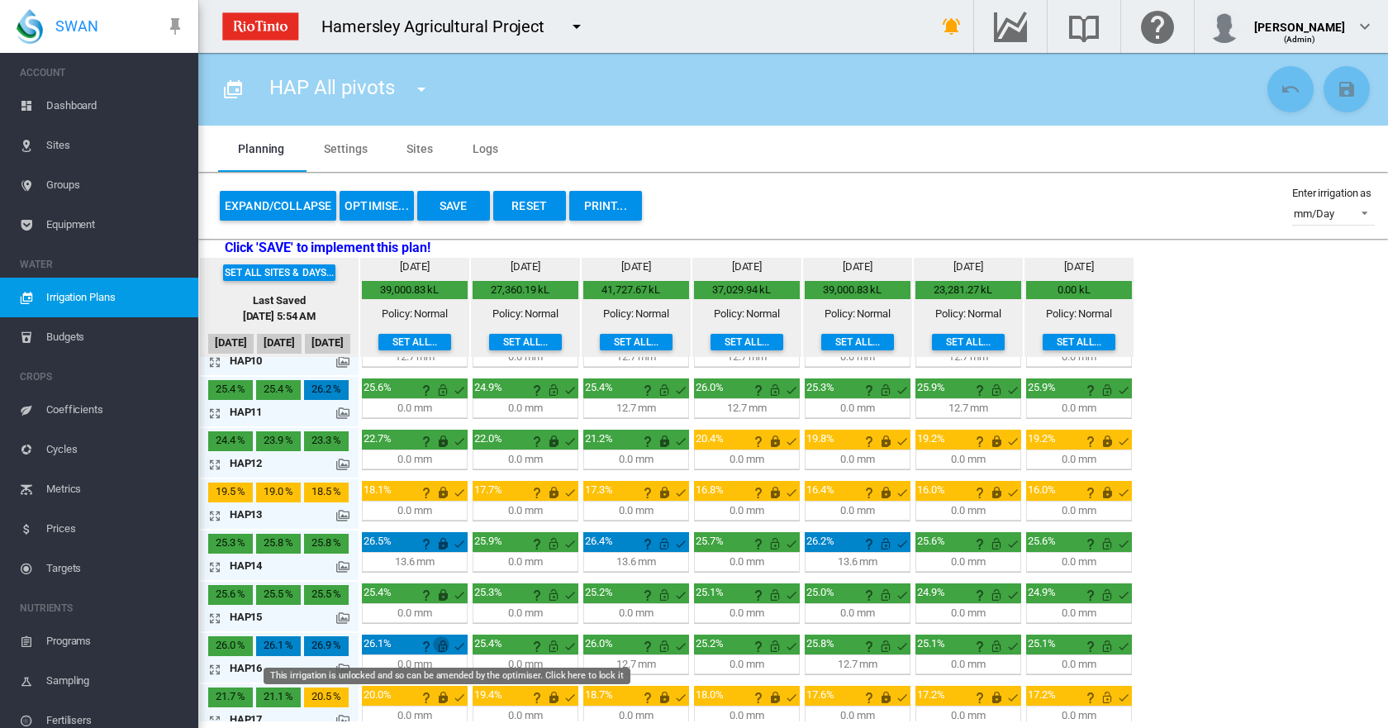
click at [443, 650] on md-icon "This irrigation is unlocked and so can be amended by the optimiser. Click here …" at bounding box center [443, 646] width 20 height 20
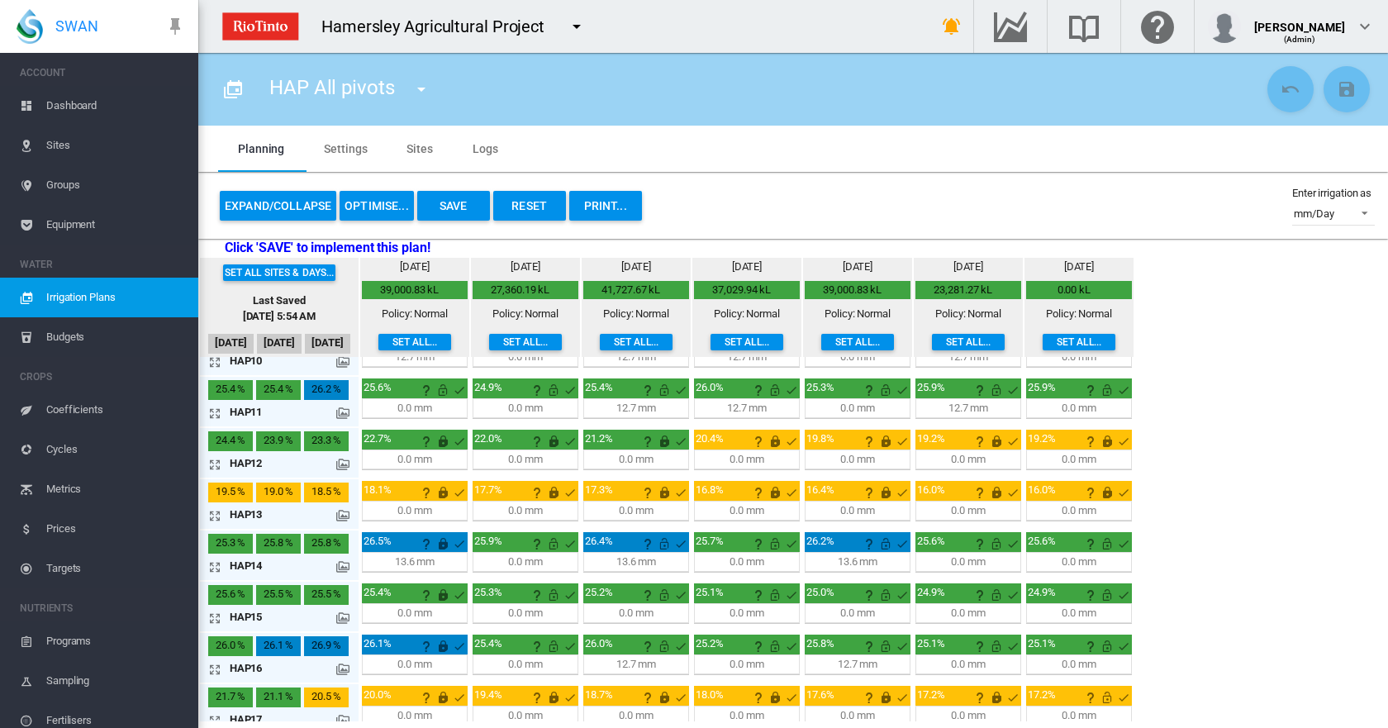
scroll to position [510, 0]
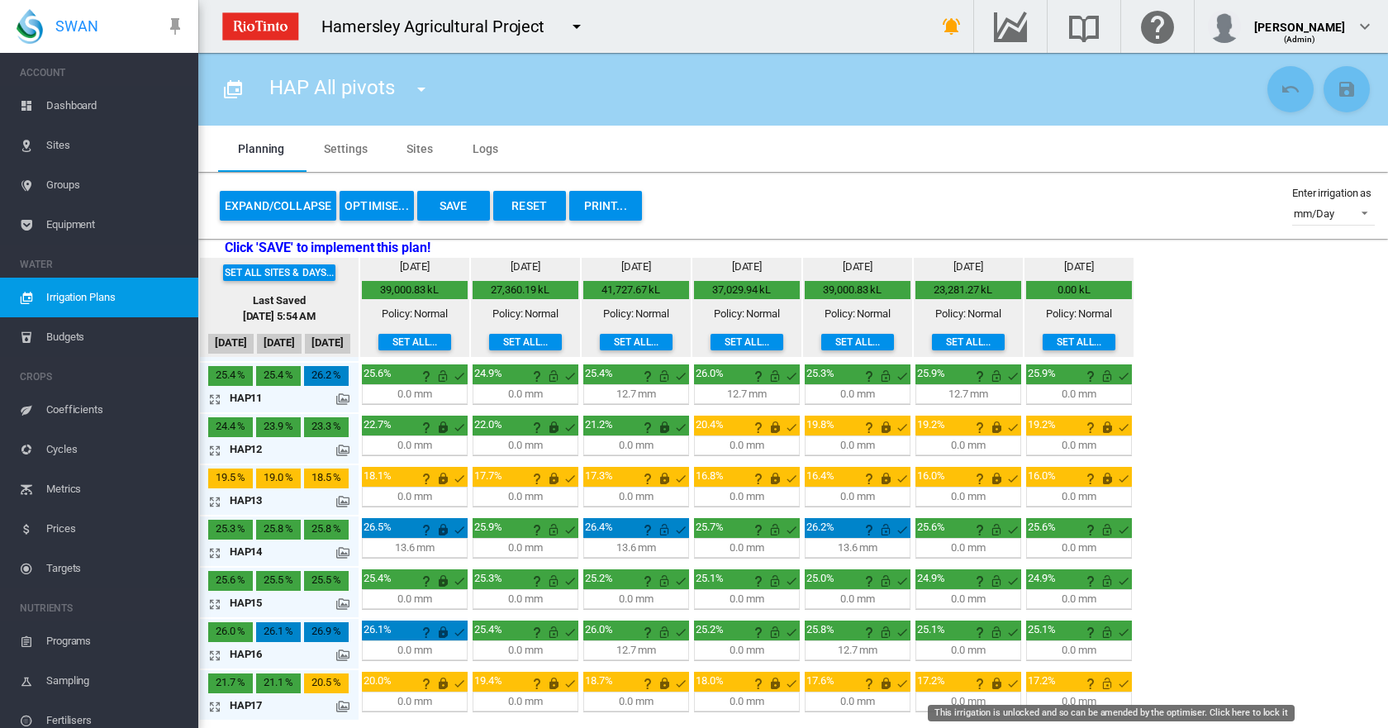
click at [1106, 687] on md-icon "This irrigation is unlocked and so can be amended by the optimiser. Click here …" at bounding box center [1107, 683] width 20 height 20
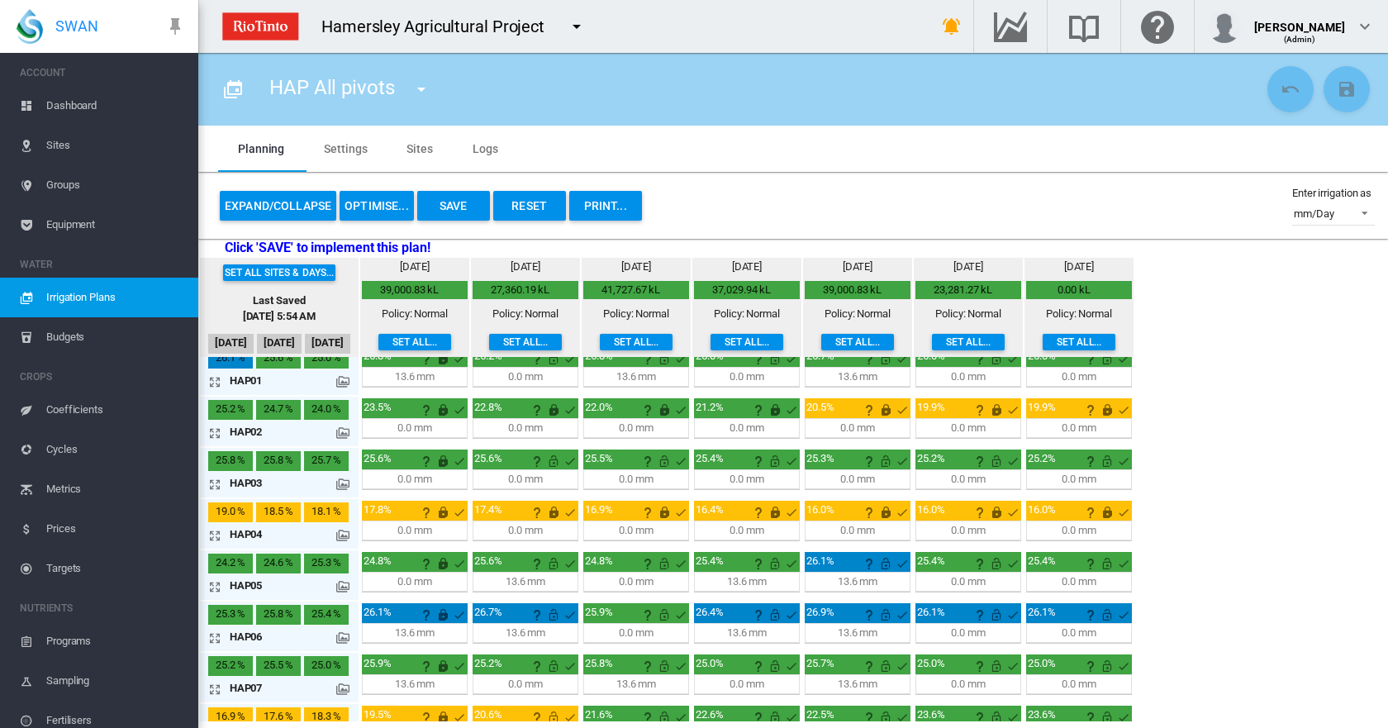
scroll to position [0, 0]
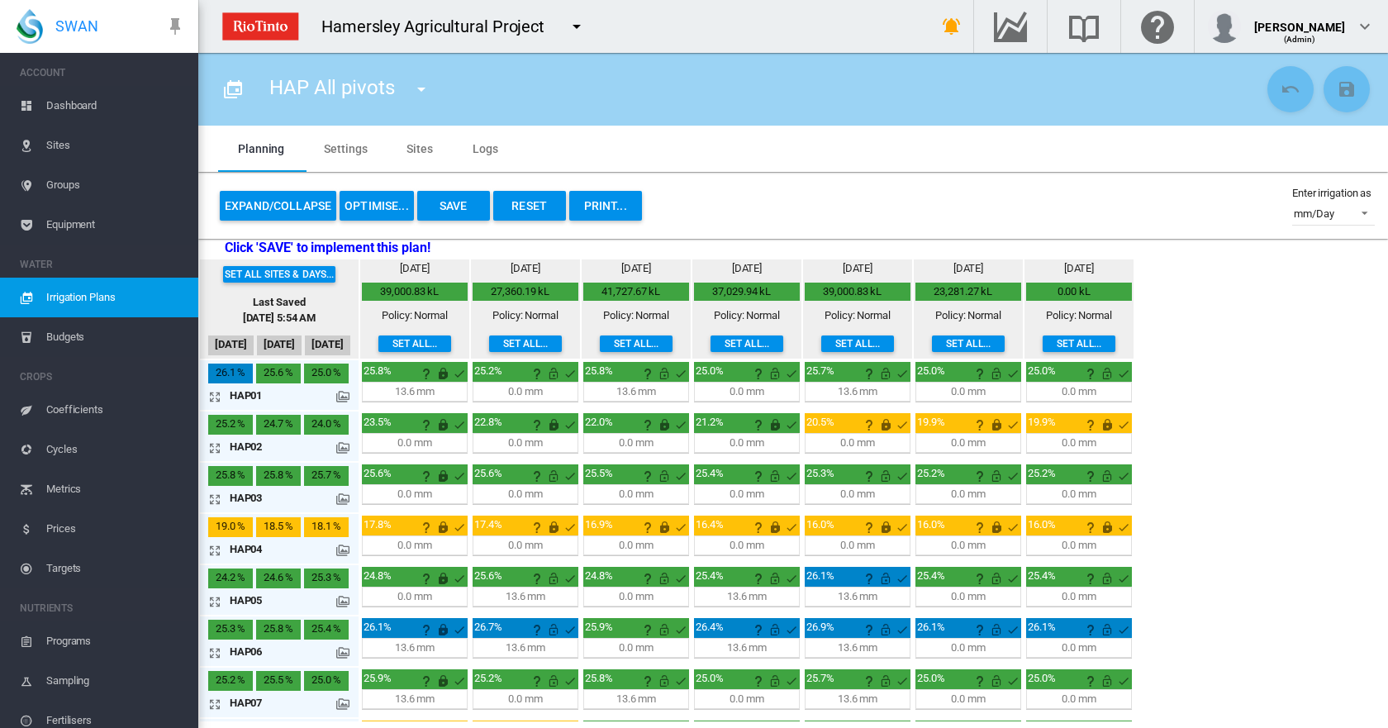
click at [364, 202] on button "OPTIMISE..." at bounding box center [377, 206] width 74 height 30
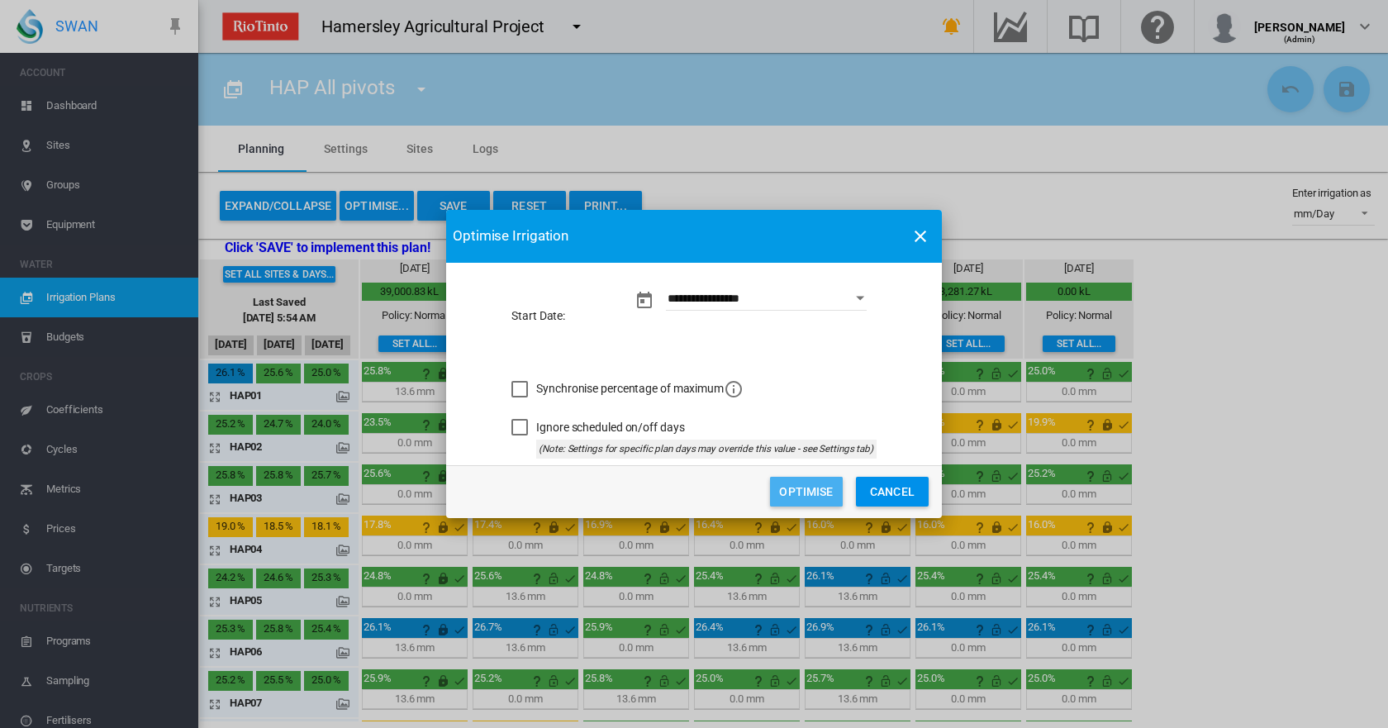
click at [811, 485] on button "Optimise" at bounding box center [806, 492] width 73 height 30
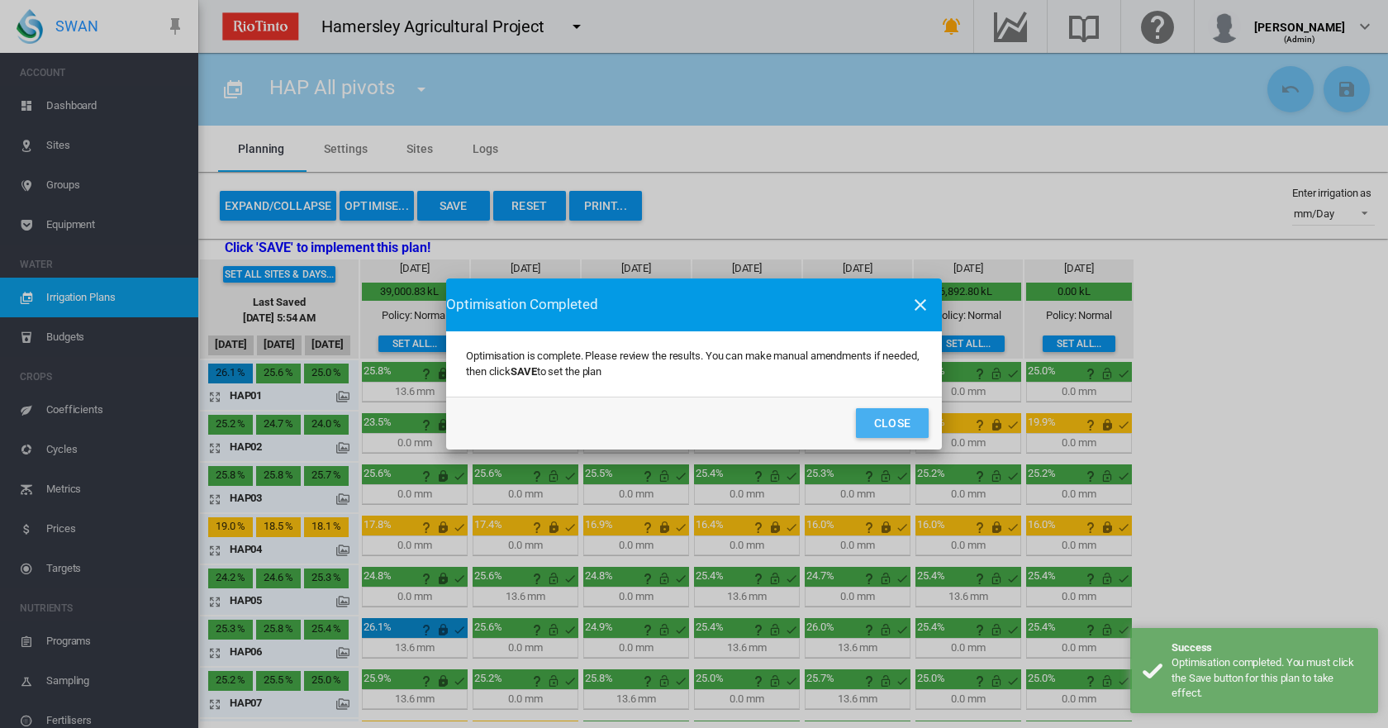
click at [891, 420] on button "Close" at bounding box center [892, 423] width 73 height 30
